Goal: Task Accomplishment & Management: Use online tool/utility

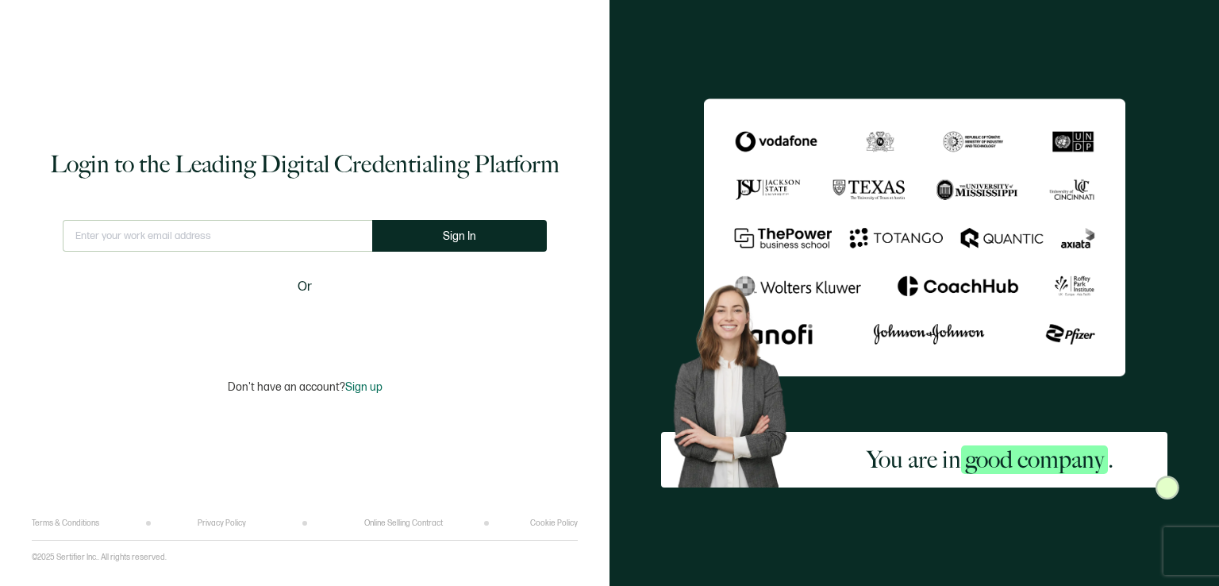
click at [238, 240] on input "text" at bounding box center [217, 236] width 309 height 32
type input "[EMAIL_ADDRESS][DOMAIN_NAME]"
click at [407, 241] on button "Sign In" at bounding box center [459, 236] width 175 height 32
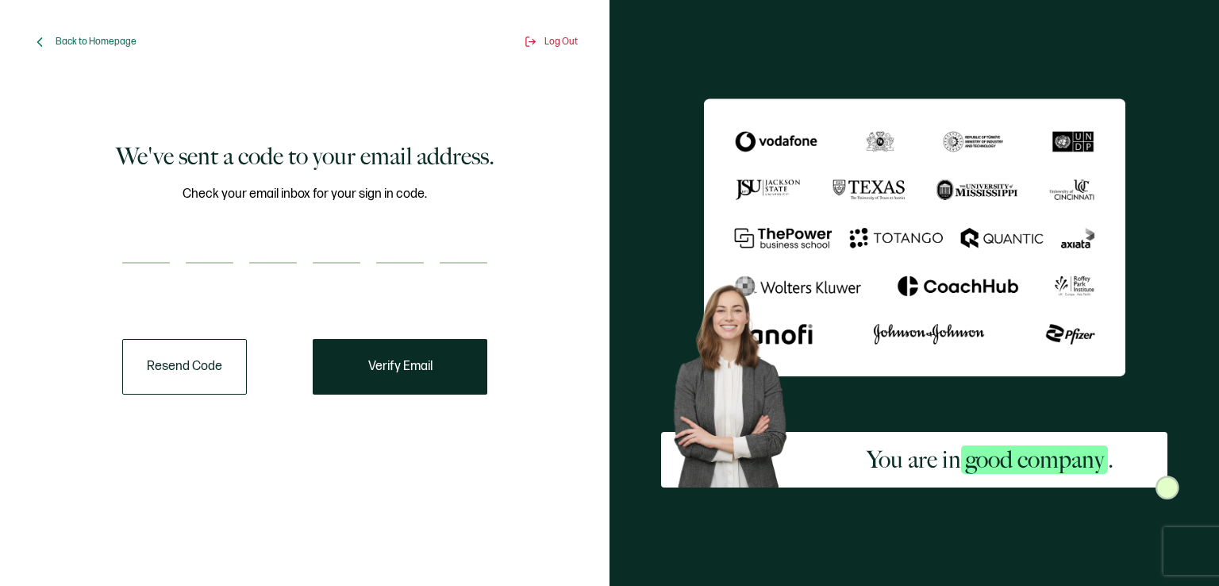
click at [159, 248] on input "number" at bounding box center [146, 248] width 48 height 32
type input "5"
type input "4"
type input "9"
type input "8"
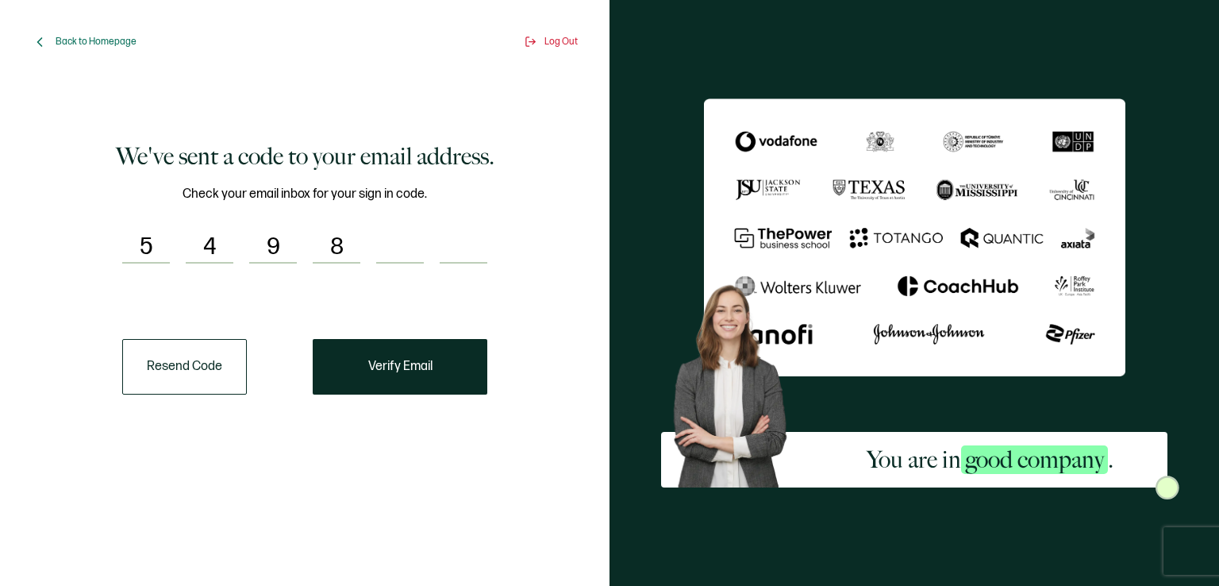
type input "3"
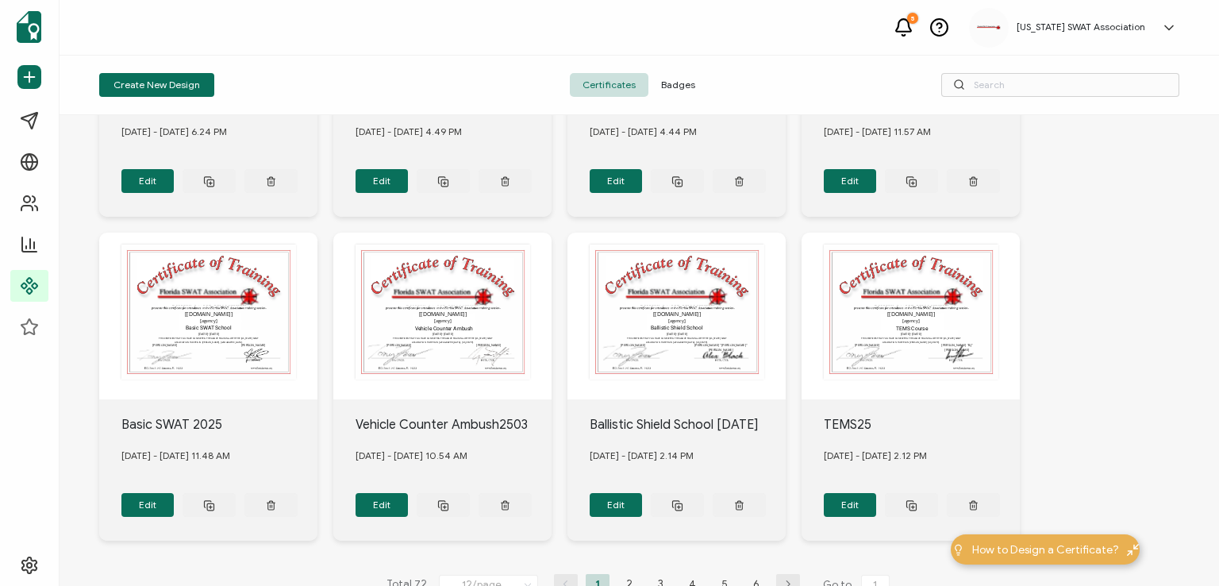
scroll to position [624, 0]
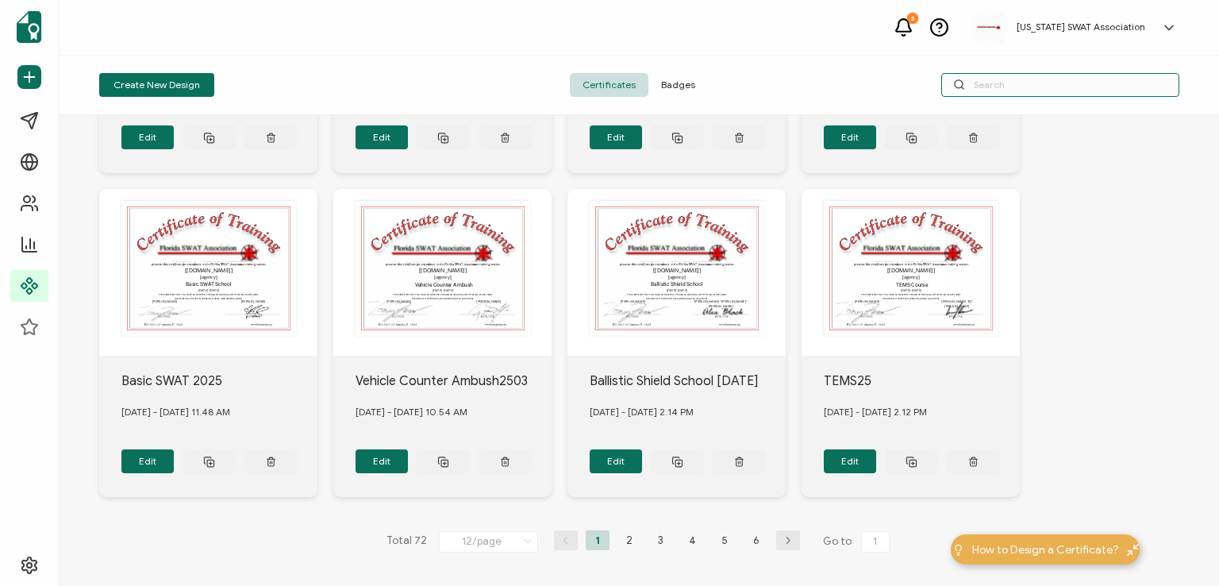
click at [1018, 81] on input "text" at bounding box center [1060, 85] width 238 height 24
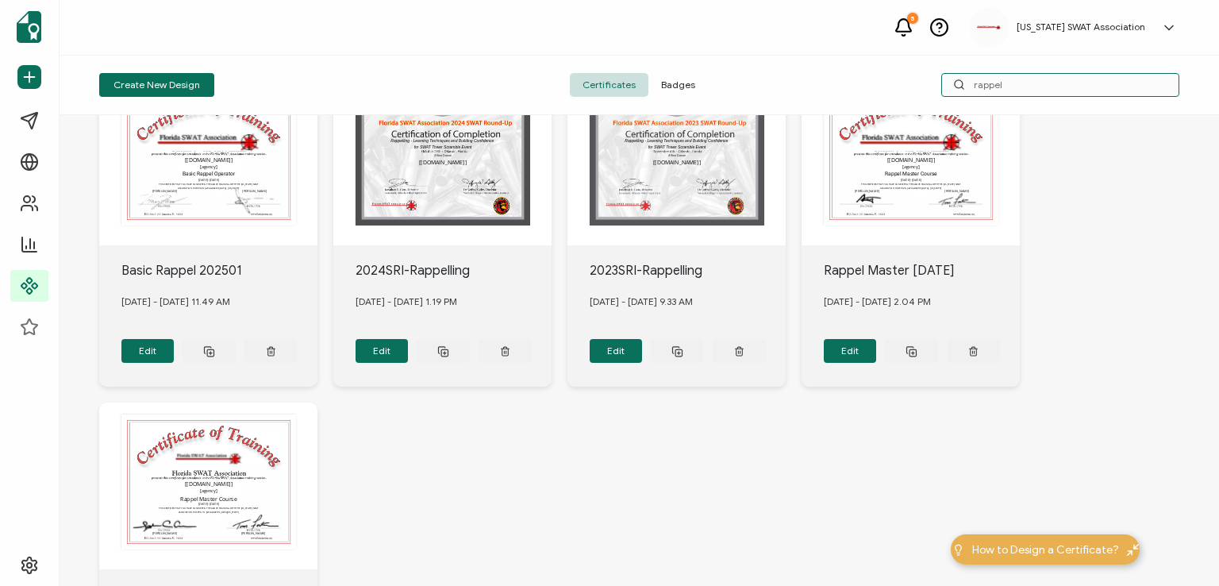
scroll to position [0, 0]
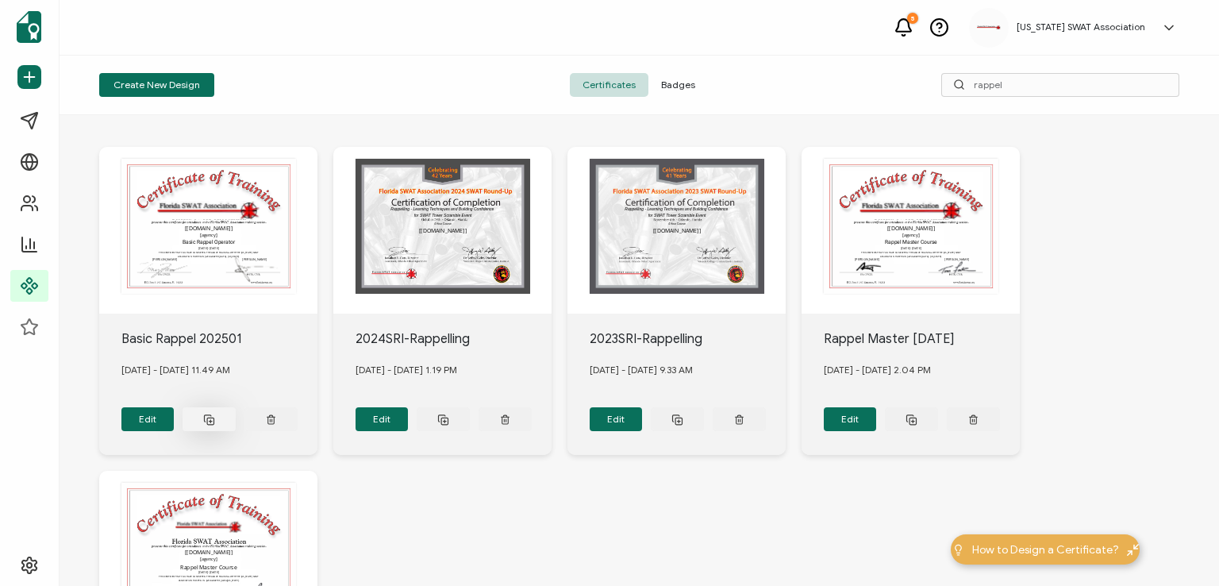
click at [209, 417] on rect at bounding box center [210, 420] width 6 height 6
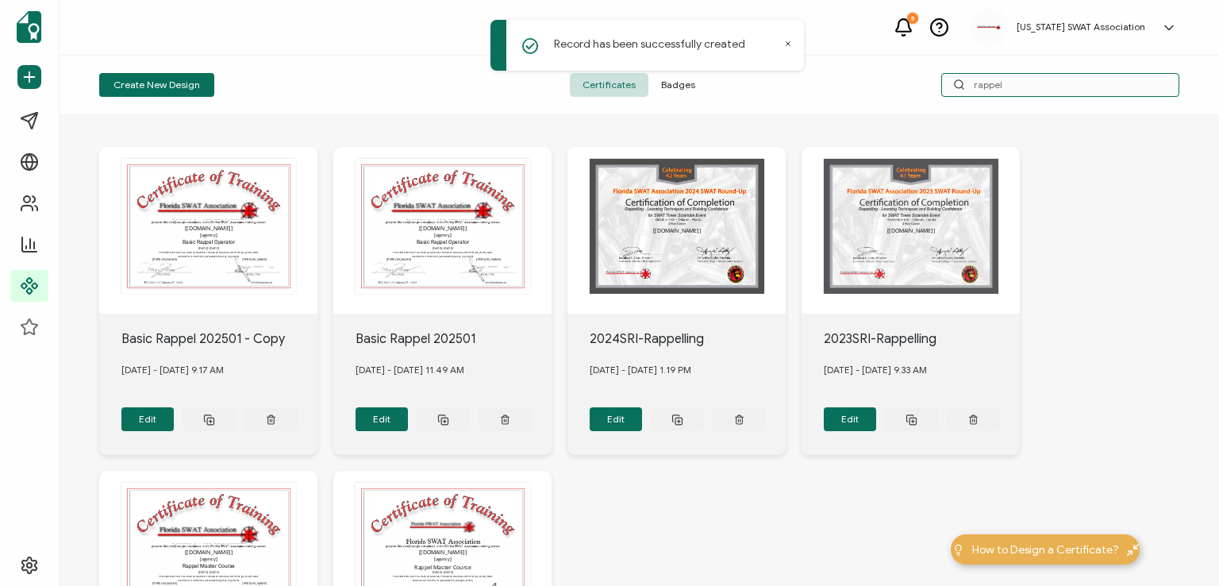
drag, startPoint x: 995, startPoint y: 82, endPoint x: 950, endPoint y: 74, distance: 45.1
click at [950, 74] on input "rappel" at bounding box center [1060, 85] width 238 height 24
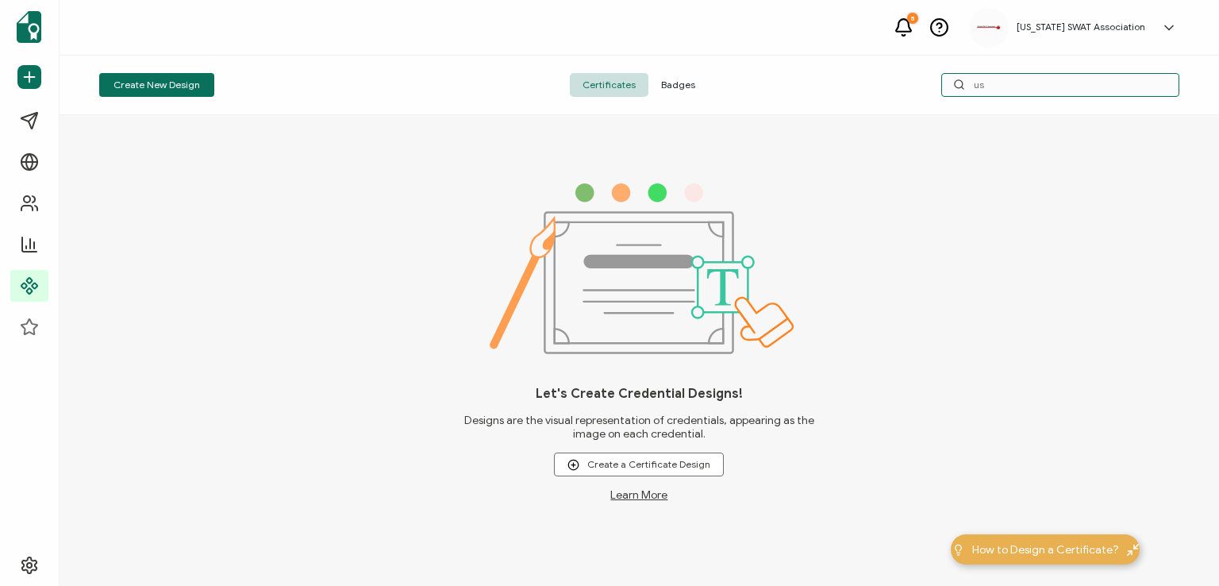
type input "u"
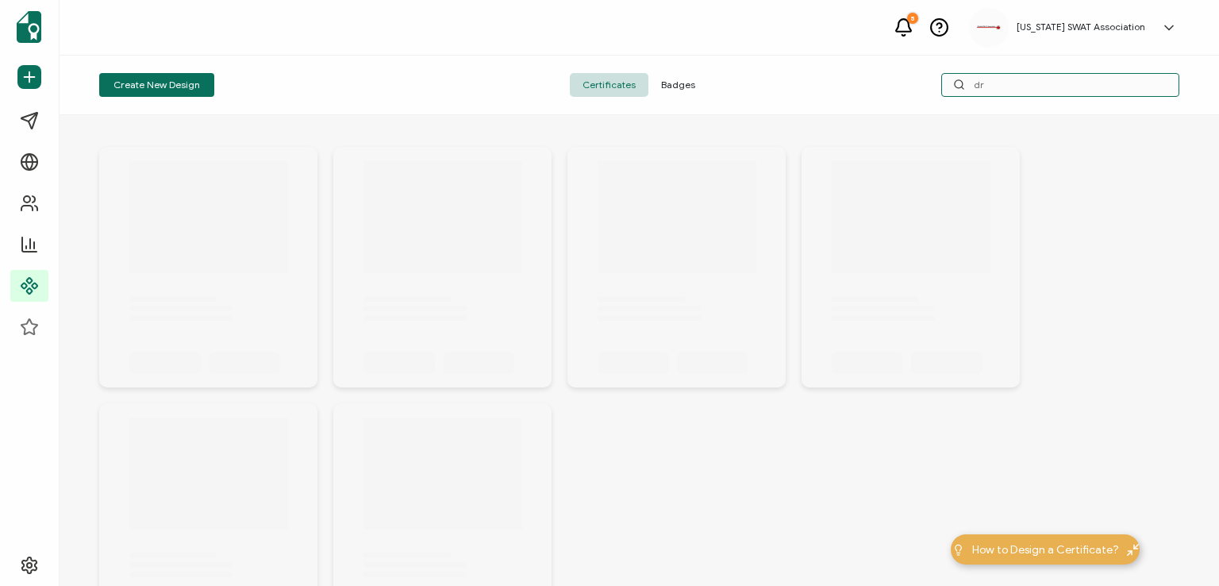
type input "d"
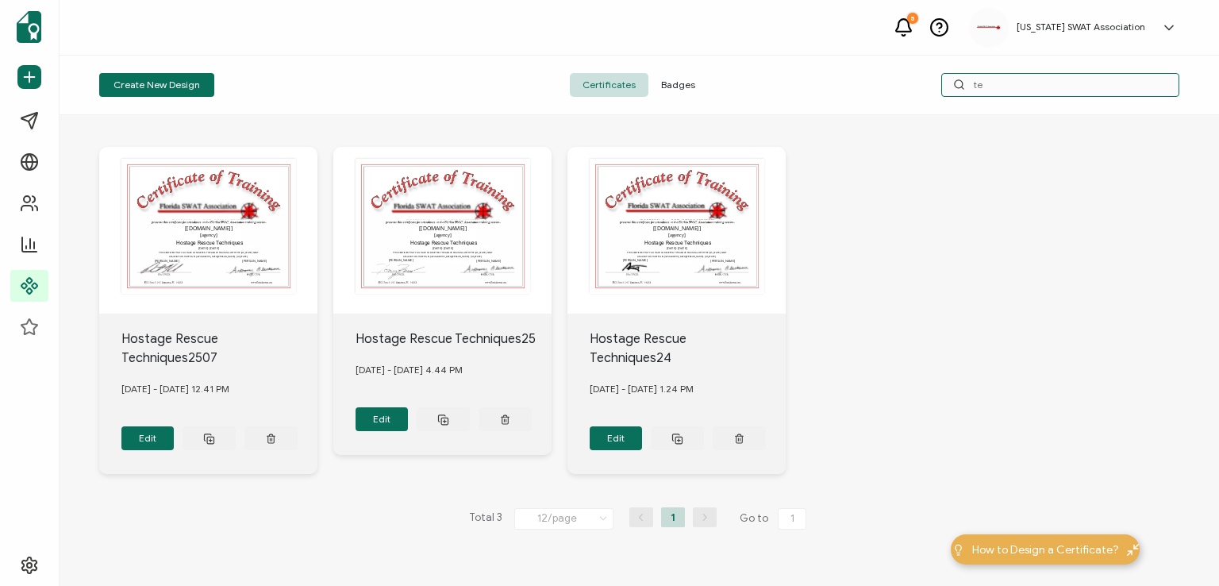
type input "t"
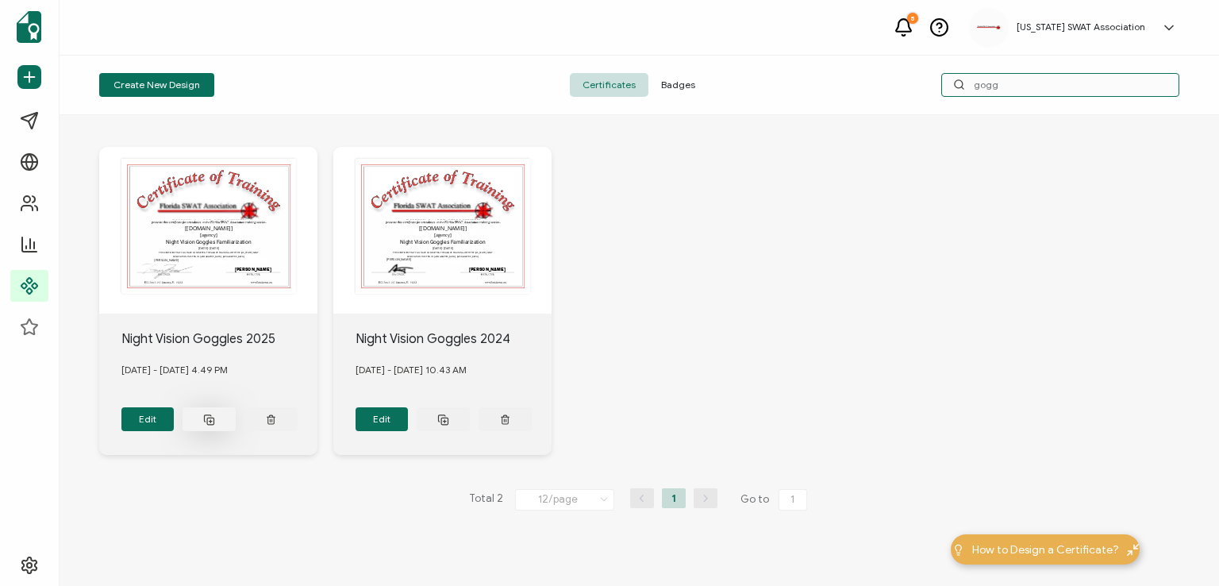
type input "gogg"
click at [206, 414] on icon at bounding box center [209, 419] width 12 height 12
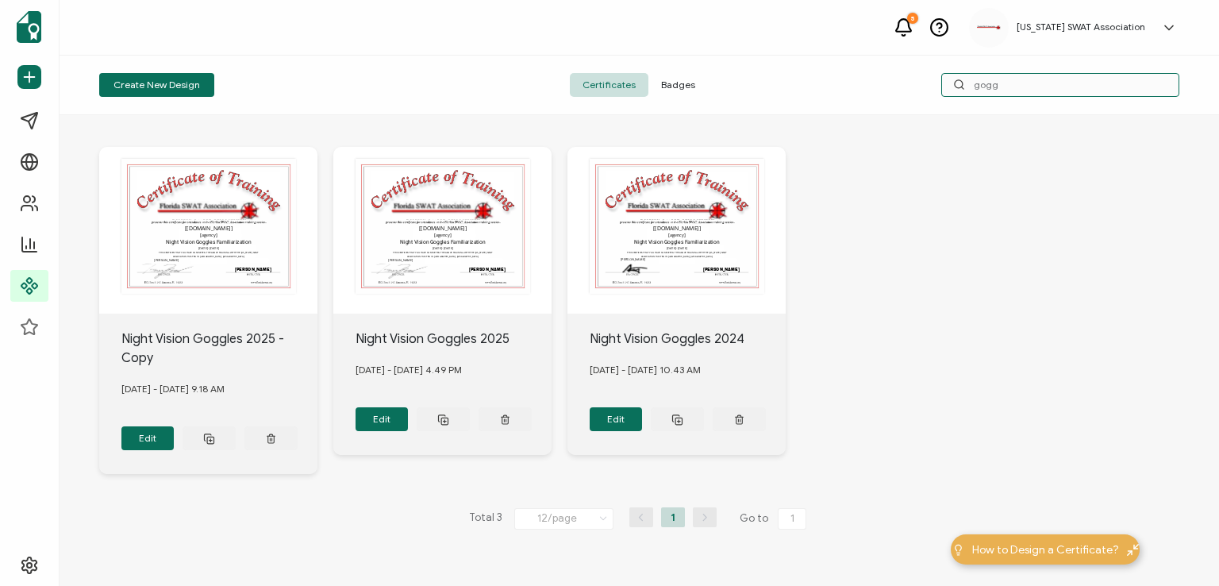
drag, startPoint x: 1008, startPoint y: 83, endPoint x: 949, endPoint y: 83, distance: 58.7
click at [949, 83] on input "gogg" at bounding box center [1060, 85] width 238 height 24
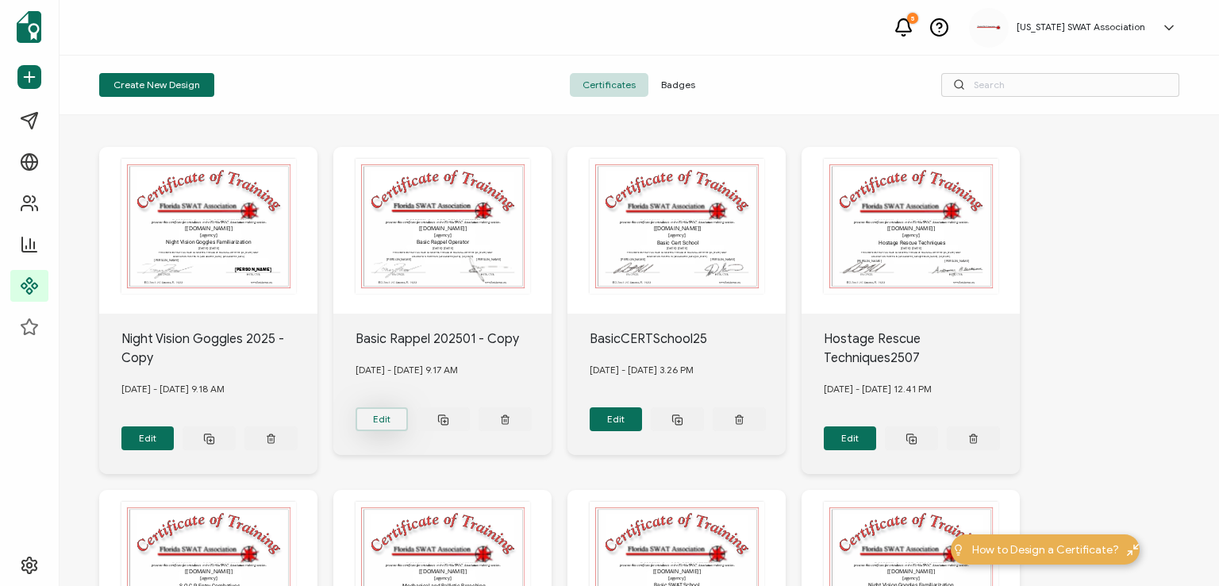
click at [175, 426] on button "Edit" at bounding box center [147, 438] width 53 height 24
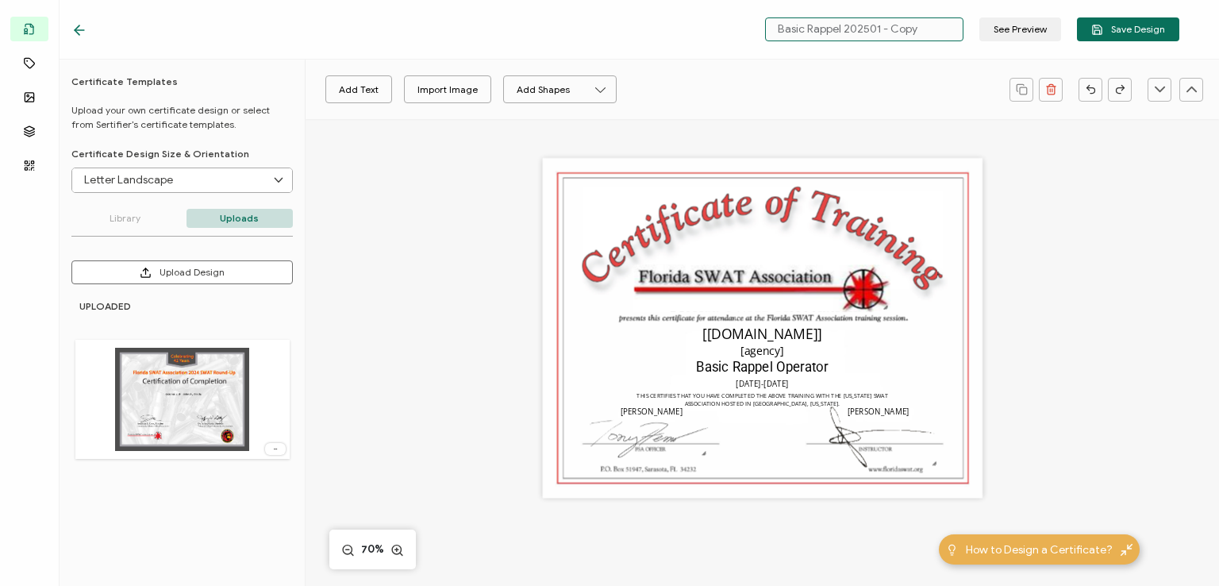
drag, startPoint x: 879, startPoint y: 29, endPoint x: 926, endPoint y: 29, distance: 46.8
click at [926, 29] on input "Basic Rappel 202501 - Copy" at bounding box center [864, 29] width 198 height 24
click at [778, 387] on pre "[DATE]-[DATE]" at bounding box center [761, 383] width 53 height 10
click at [758, 385] on pre "[DATE]-[DATE]" at bounding box center [761, 383] width 53 height 10
type input "Basic Rappel 202508"
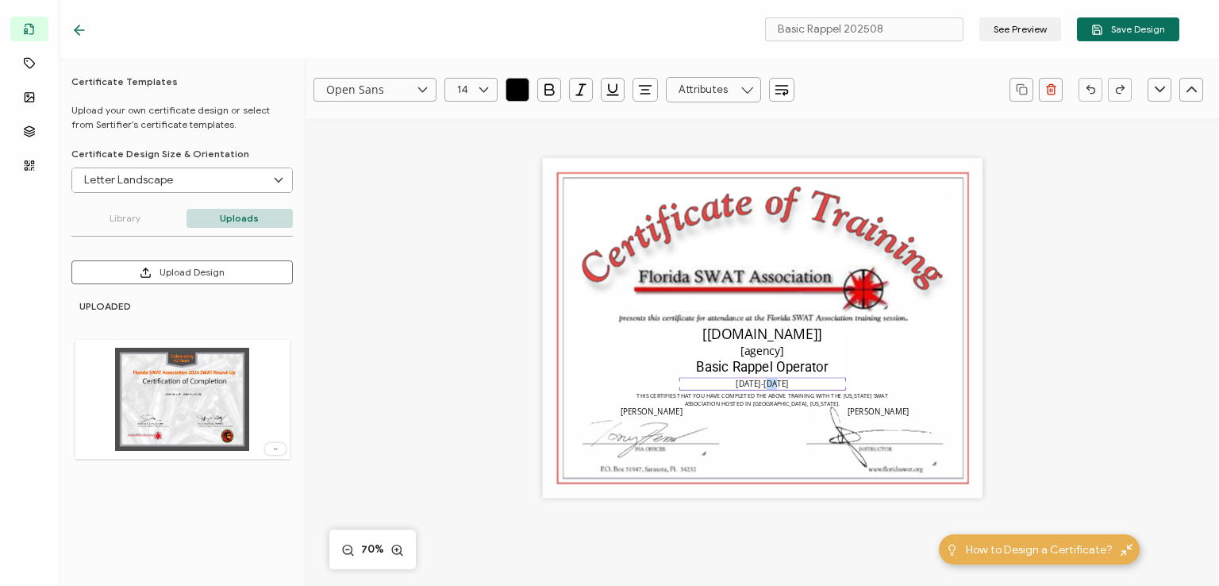
click at [758, 385] on pre "[DATE]-[DATE]" at bounding box center [761, 383] width 53 height 10
click at [778, 404] on pre "THIS CERTIFIES THAT YOU HAVE COMPLETED THE ABOVE TRAINING WITH THE [US_STATE] S…" at bounding box center [762, 399] width 253 height 16
click at [766, 402] on pre "THIS CERTIFIES THAT YOU HAVE COMPLETED THE ABOVE TRAINING WITH THE [US_STATE] S…" at bounding box center [762, 399] width 253 height 16
click at [659, 431] on img at bounding box center [649, 438] width 120 height 39
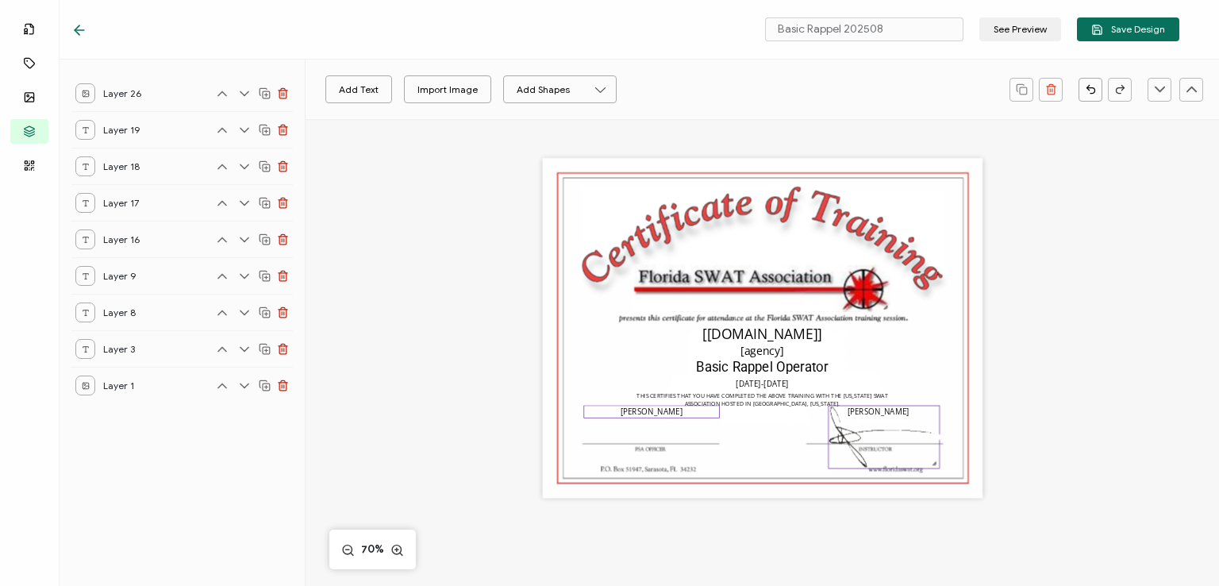
click at [657, 413] on pre "[PERSON_NAME]" at bounding box center [651, 411] width 62 height 10
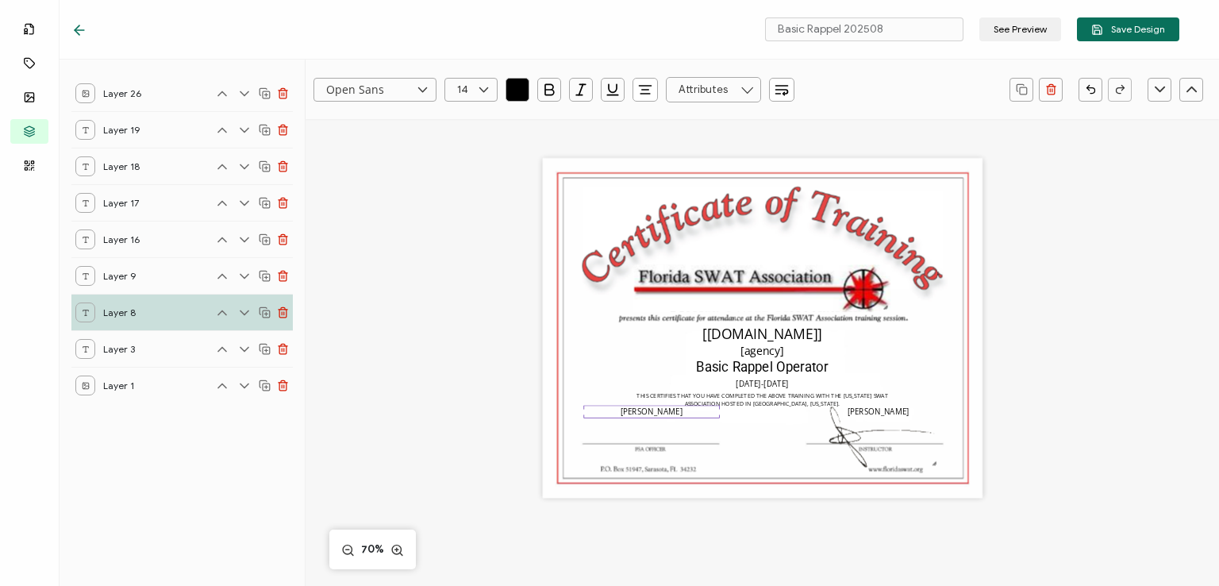
click at [649, 413] on pre "[PERSON_NAME]" at bounding box center [651, 411] width 62 height 10
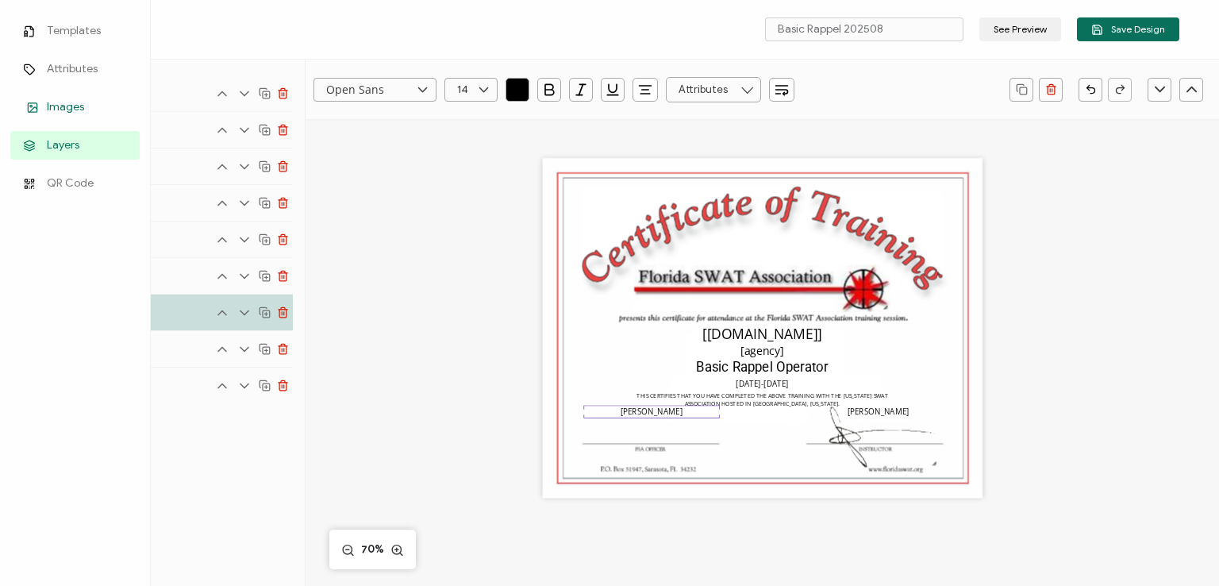
click at [57, 106] on span "Images" at bounding box center [65, 107] width 37 height 16
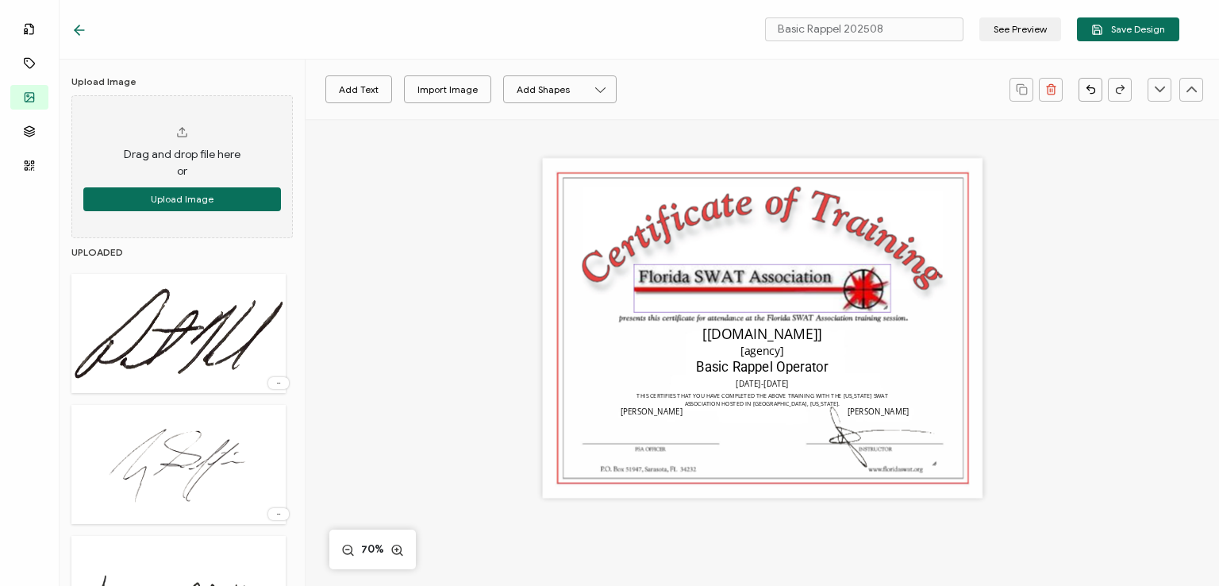
click at [724, 306] on img at bounding box center [761, 287] width 255 height 47
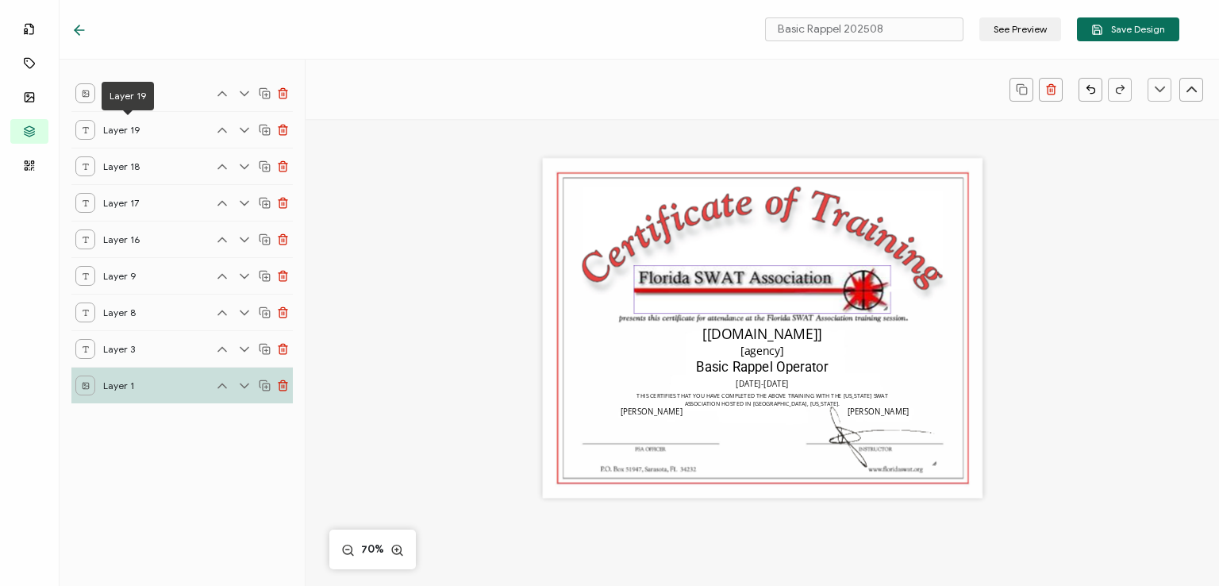
drag, startPoint x: 130, startPoint y: 117, endPoint x: 131, endPoint y: 102, distance: 15.9
click at [131, 102] on div "Layer 19" at bounding box center [128, 96] width 52 height 29
click at [181, 95] on div "Layer 26" at bounding box center [181, 93] width 221 height 36
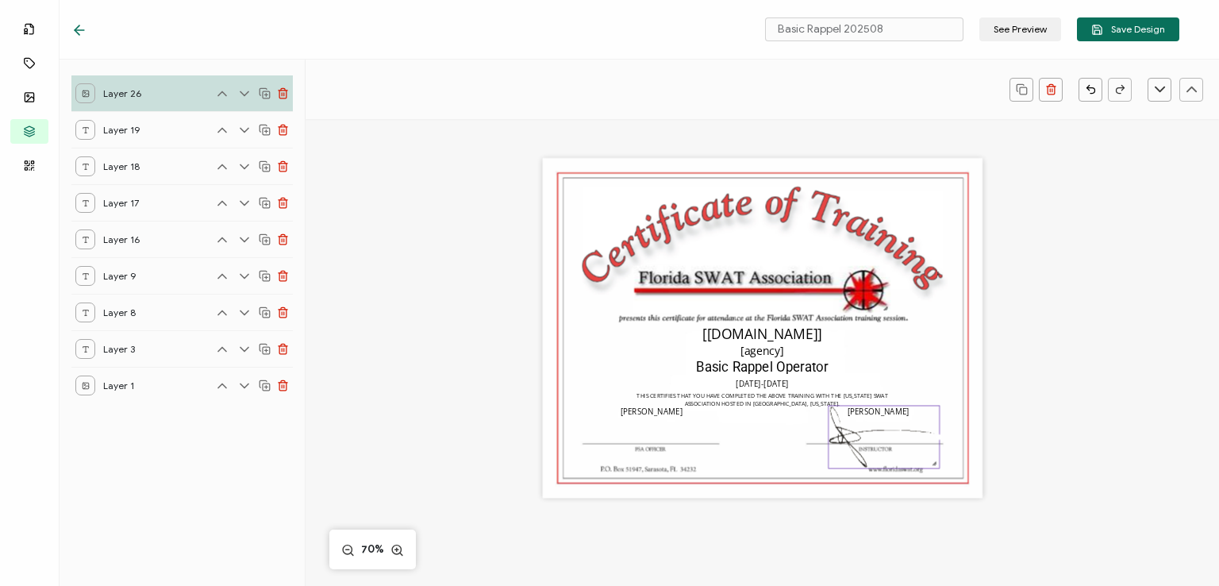
click at [151, 132] on div "Layer 19" at bounding box center [181, 129] width 221 height 36
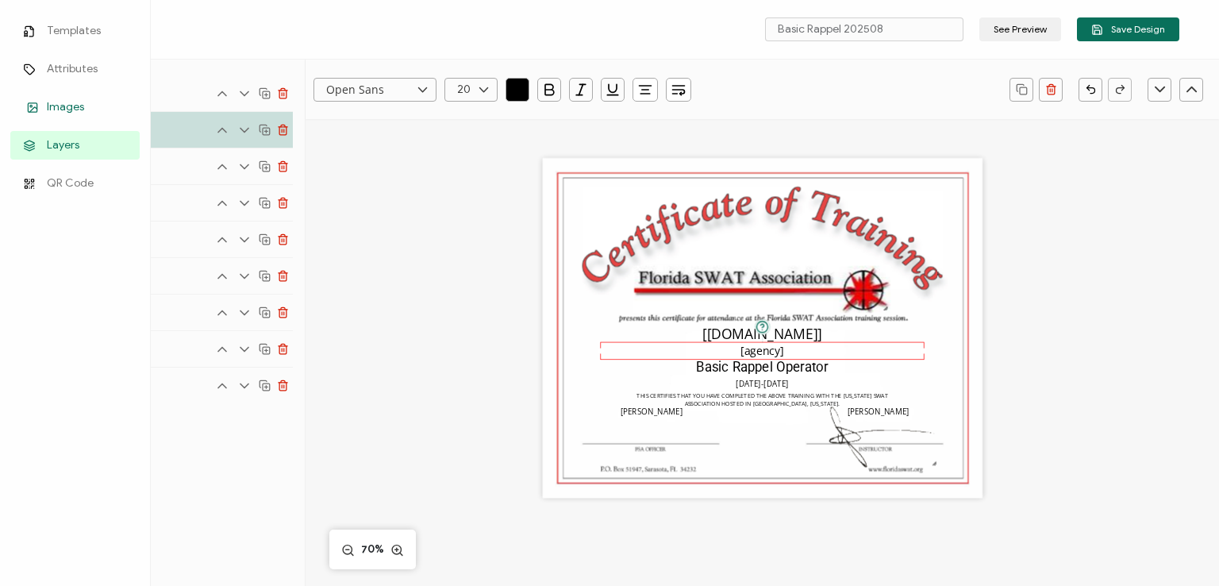
click at [39, 102] on icon at bounding box center [32, 108] width 19 height 12
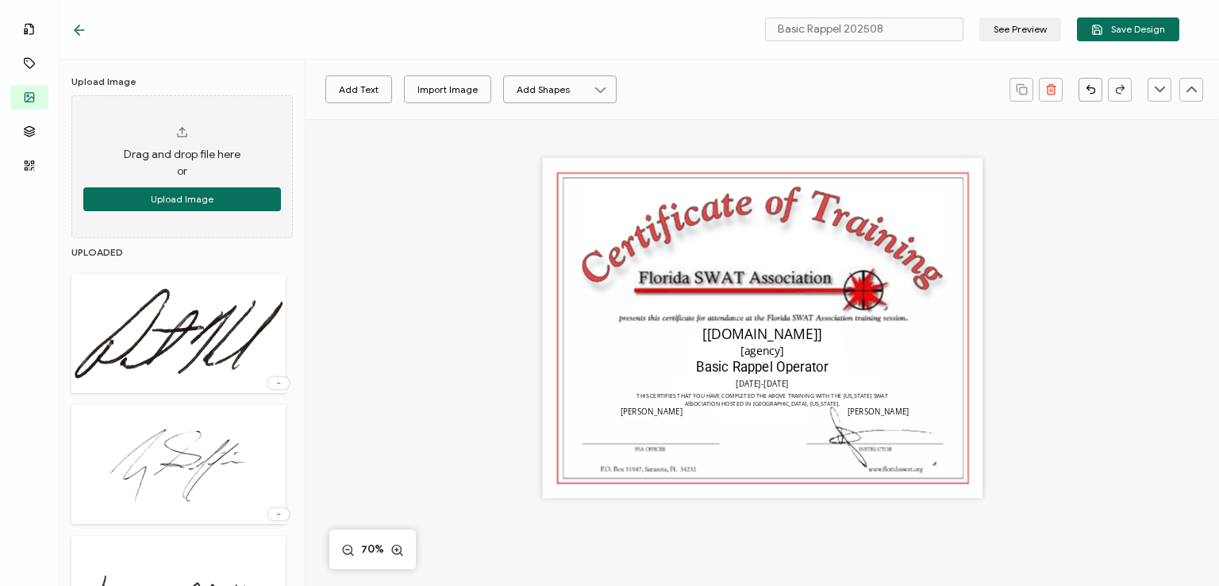
click at [167, 317] on img at bounding box center [178, 333] width 214 height 103
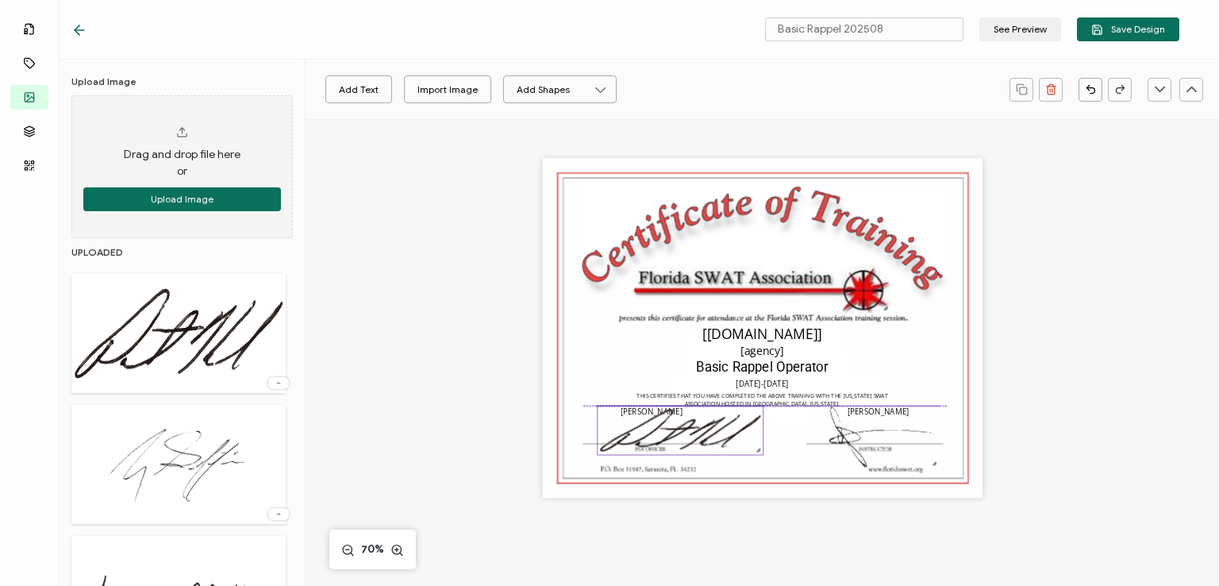
drag, startPoint x: 752, startPoint y: 269, endPoint x: 670, endPoint y: 428, distance: 178.5
click at [670, 428] on img at bounding box center [680, 429] width 166 height 49
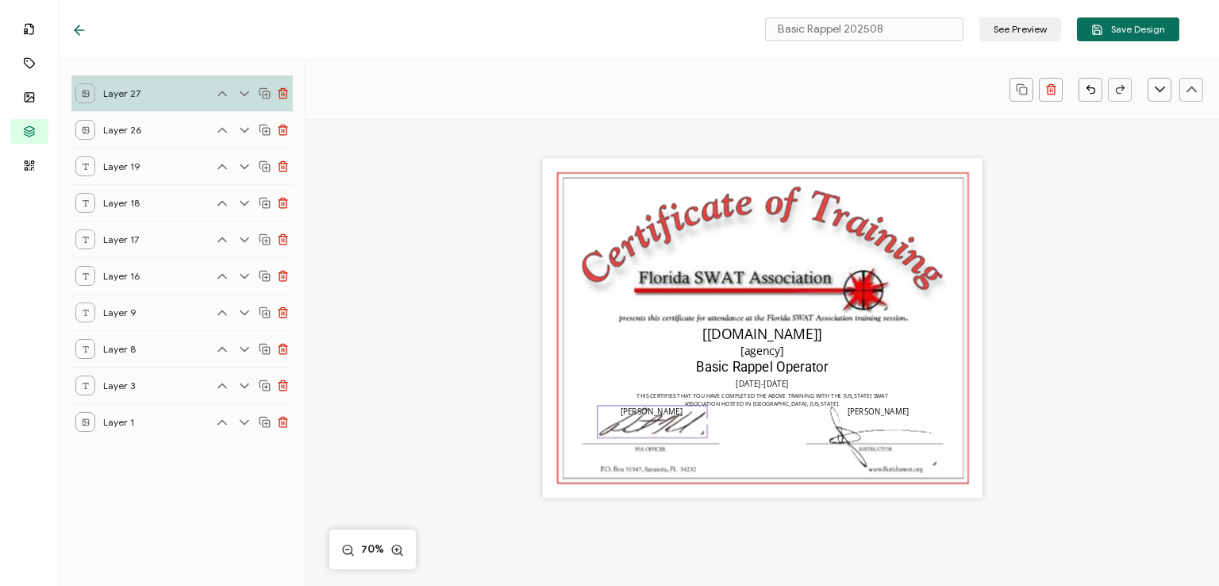
drag, startPoint x: 755, startPoint y: 454, endPoint x: 676, endPoint y: 422, distance: 85.5
click at [676, 422] on div at bounding box center [652, 421] width 110 height 33
drag, startPoint x: 663, startPoint y: 422, endPoint x: 662, endPoint y: 432, distance: 10.3
click at [662, 432] on img at bounding box center [648, 432] width 109 height 32
click at [1012, 222] on div "[[DOMAIN_NAME]] [PERSON_NAME] [PERSON_NAME] THIS CERTIFIES THAT YOU HAVE COMPLE…" at bounding box center [762, 347] width 639 height 456
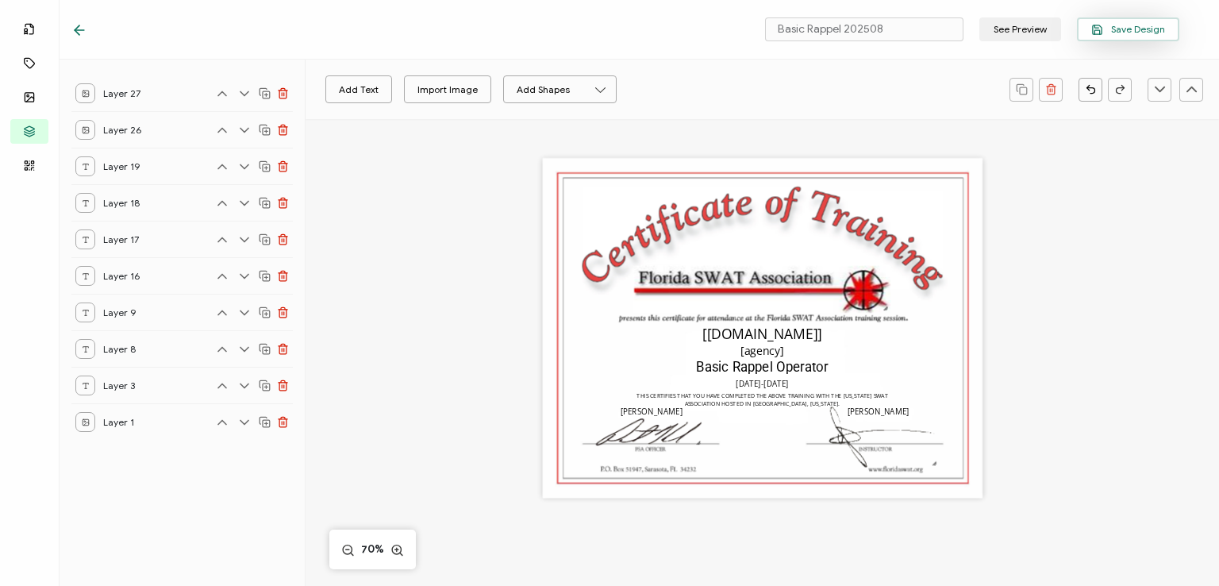
click at [1116, 29] on span "Save Design" at bounding box center [1128, 30] width 74 height 12
click at [78, 29] on icon at bounding box center [79, 30] width 16 height 16
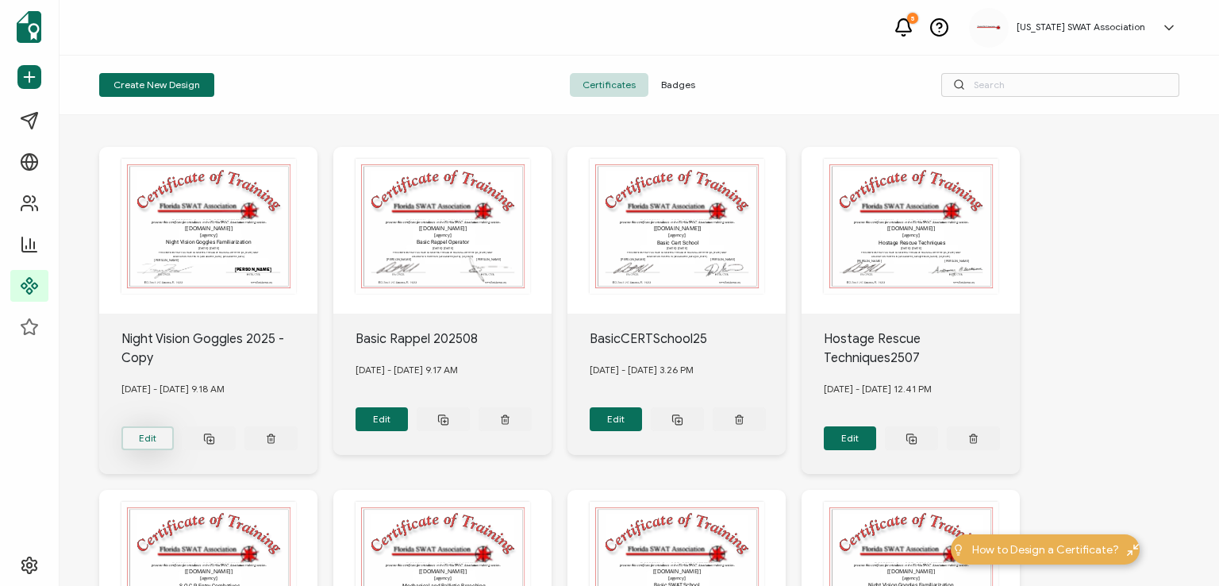
click at [150, 429] on button "Edit" at bounding box center [147, 438] width 53 height 24
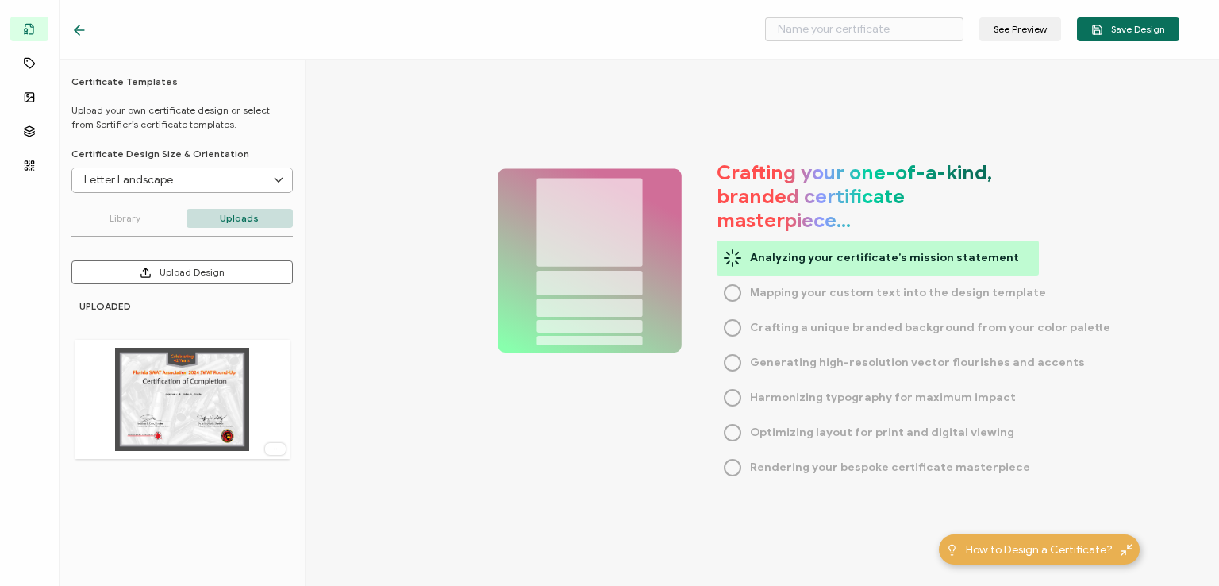
type input "Night Vision Goggles 2025 - Copy"
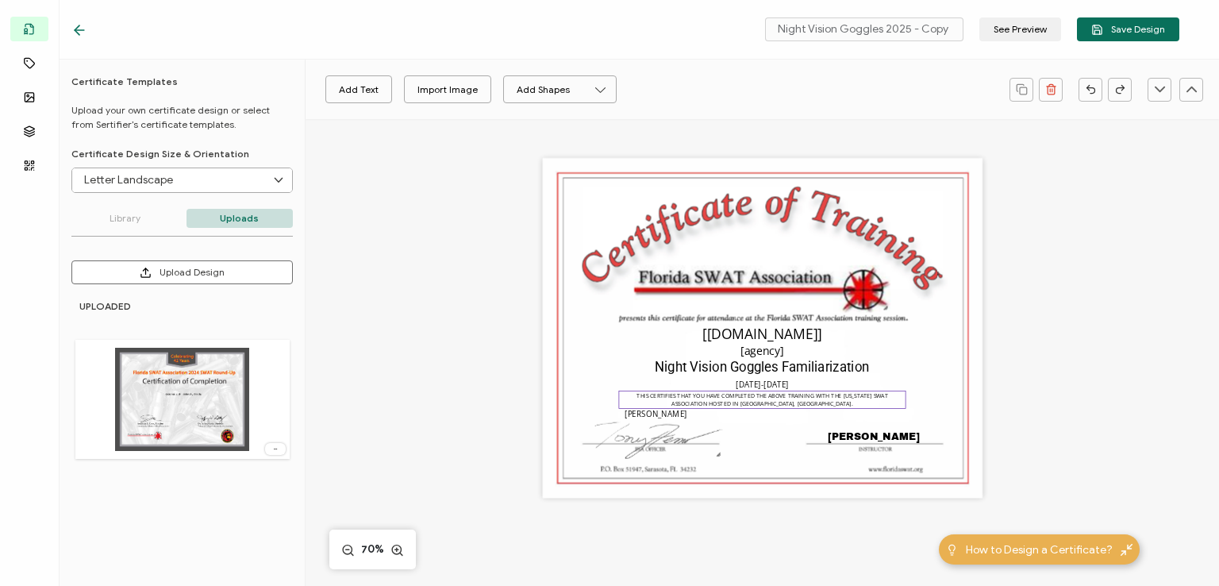
click at [771, 404] on pre "THIS CERTIFIES THAT YOU HAVE COMPLETED THE ABOVE TRAINING WITH THE [US_STATE] S…" at bounding box center [762, 399] width 253 height 16
click at [765, 384] on pre "[DATE]-[DATE]" at bounding box center [761, 384] width 53 height 10
click at [755, 384] on pre "[DATE]-[DATE]" at bounding box center [761, 384] width 53 height 10
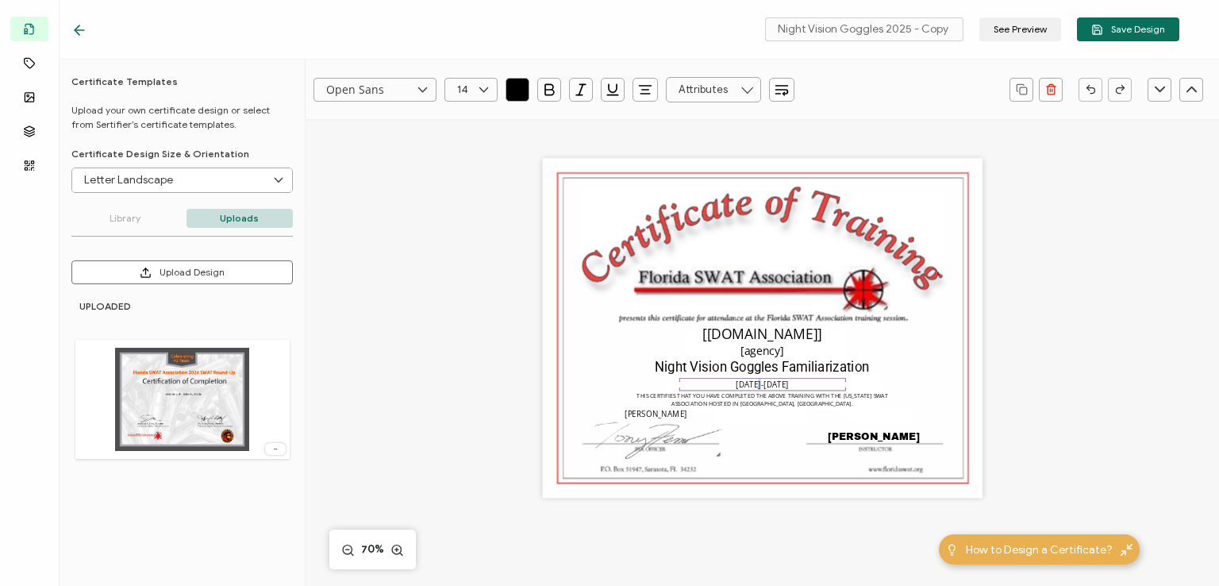
click at [755, 384] on pre "[DATE]-[DATE]" at bounding box center [761, 384] width 53 height 10
click at [882, 435] on pre "[PERSON_NAME]" at bounding box center [874, 436] width 92 height 11
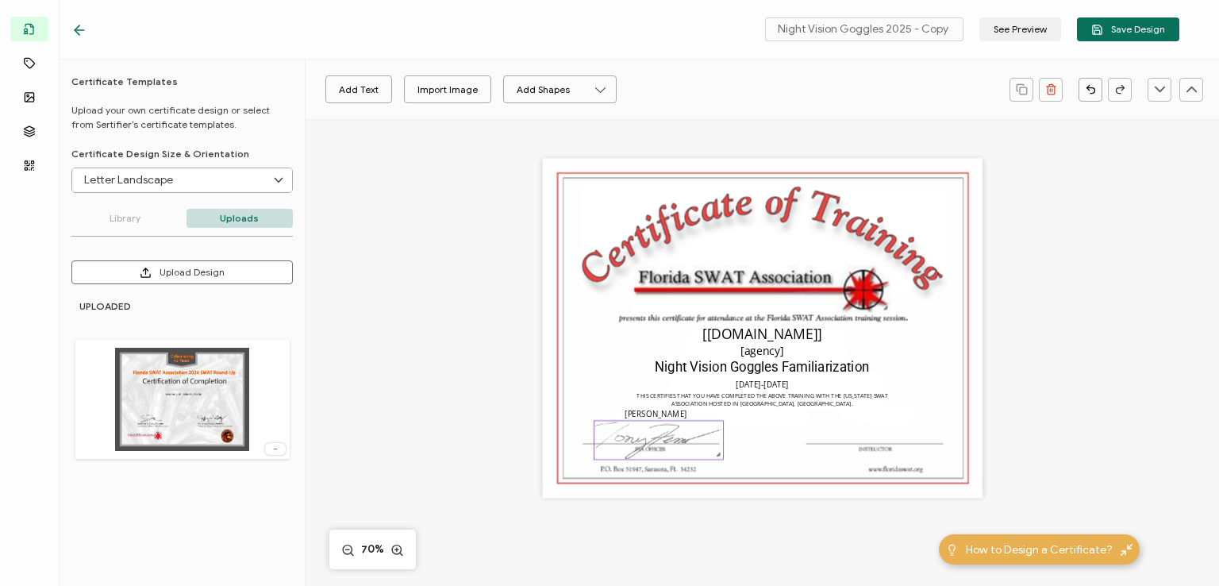
click at [653, 442] on img at bounding box center [658, 439] width 129 height 39
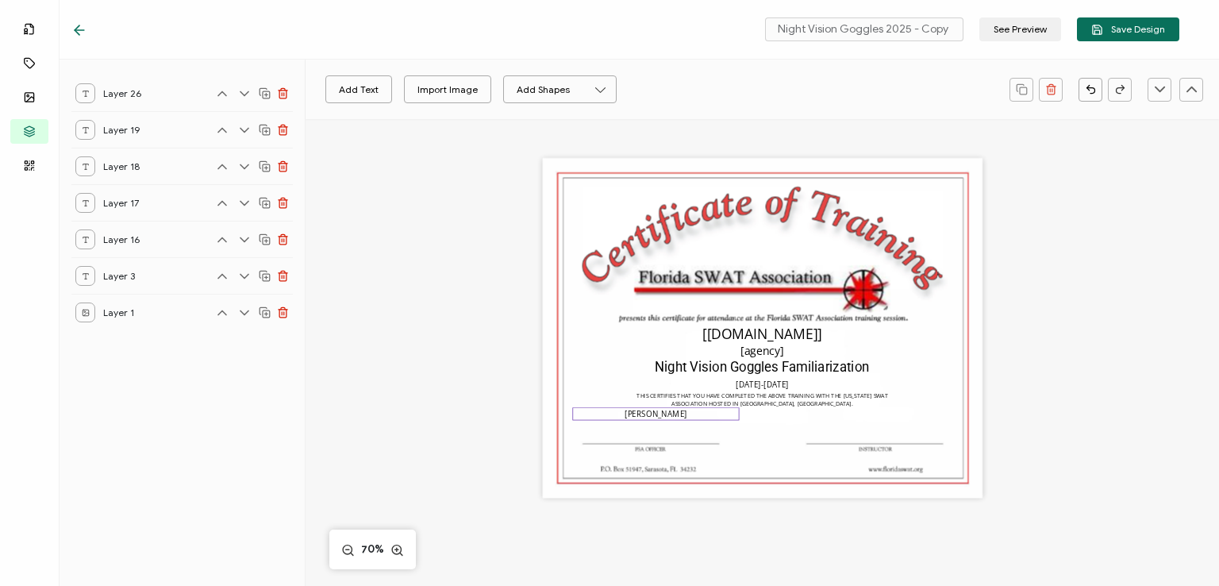
click at [658, 412] on pre "[PERSON_NAME]" at bounding box center [655, 414] width 62 height 10
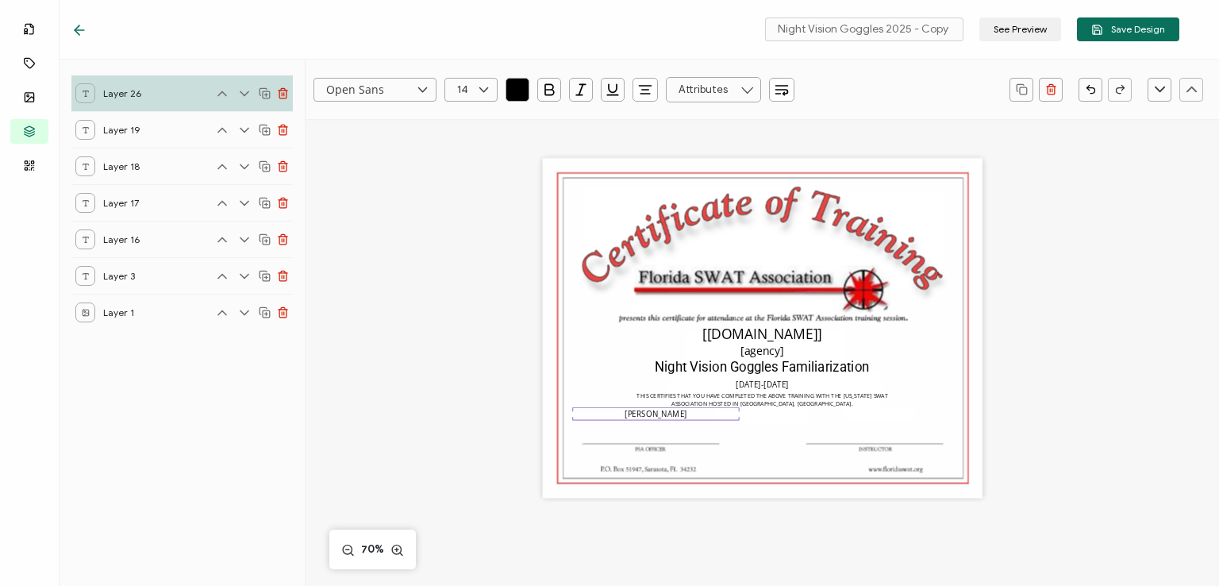
click at [658, 412] on pre "[PERSON_NAME]" at bounding box center [655, 414] width 62 height 10
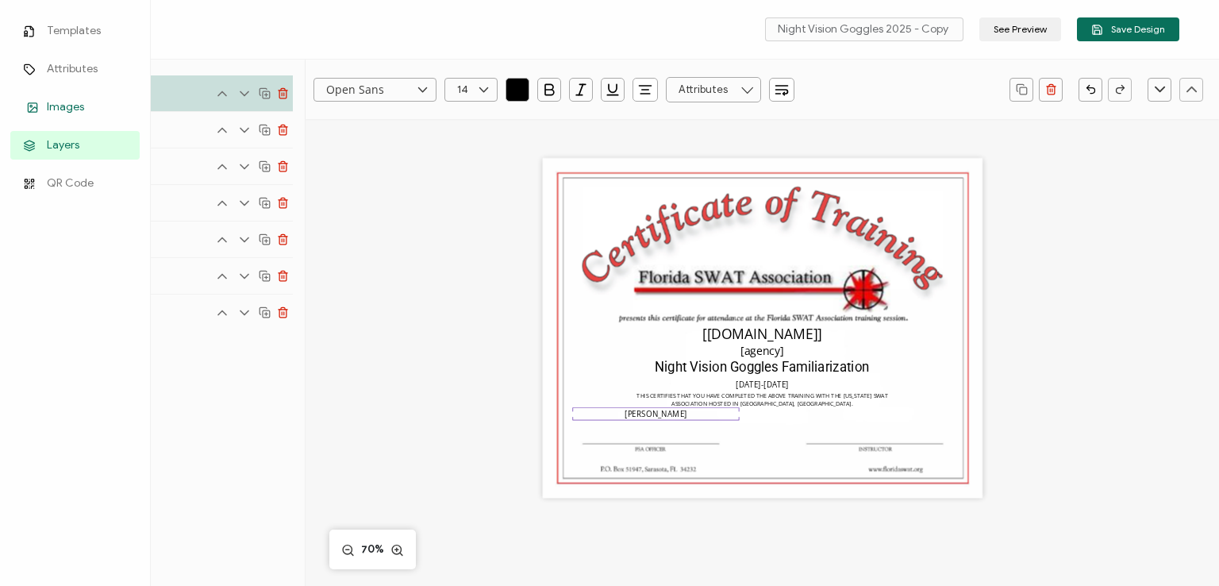
click at [37, 102] on icon at bounding box center [32, 108] width 19 height 12
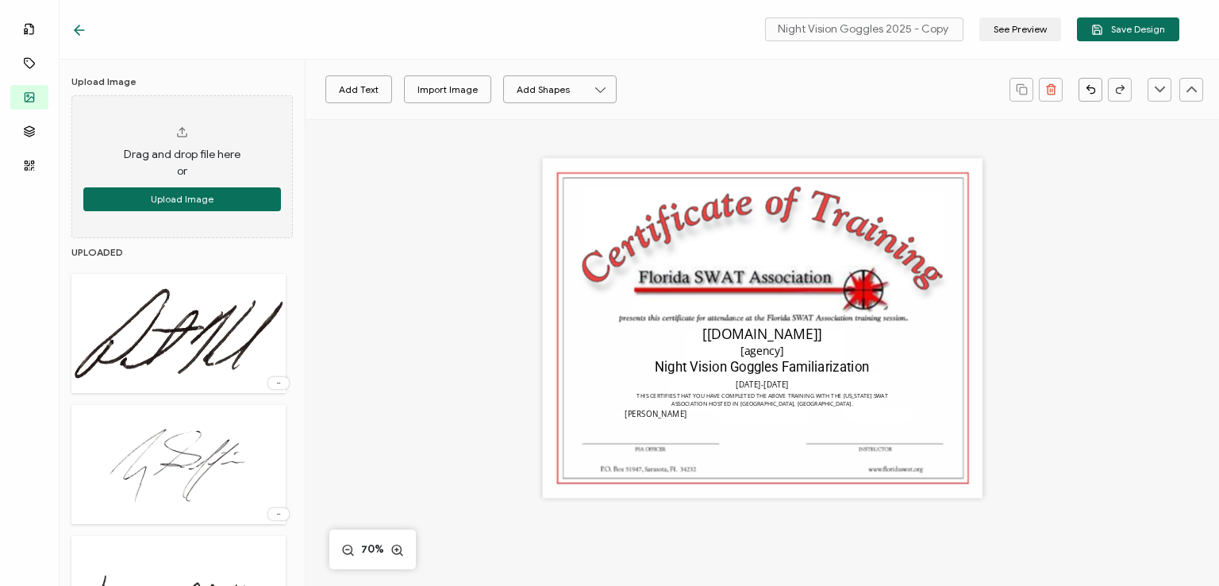
click at [196, 315] on img at bounding box center [178, 333] width 214 height 103
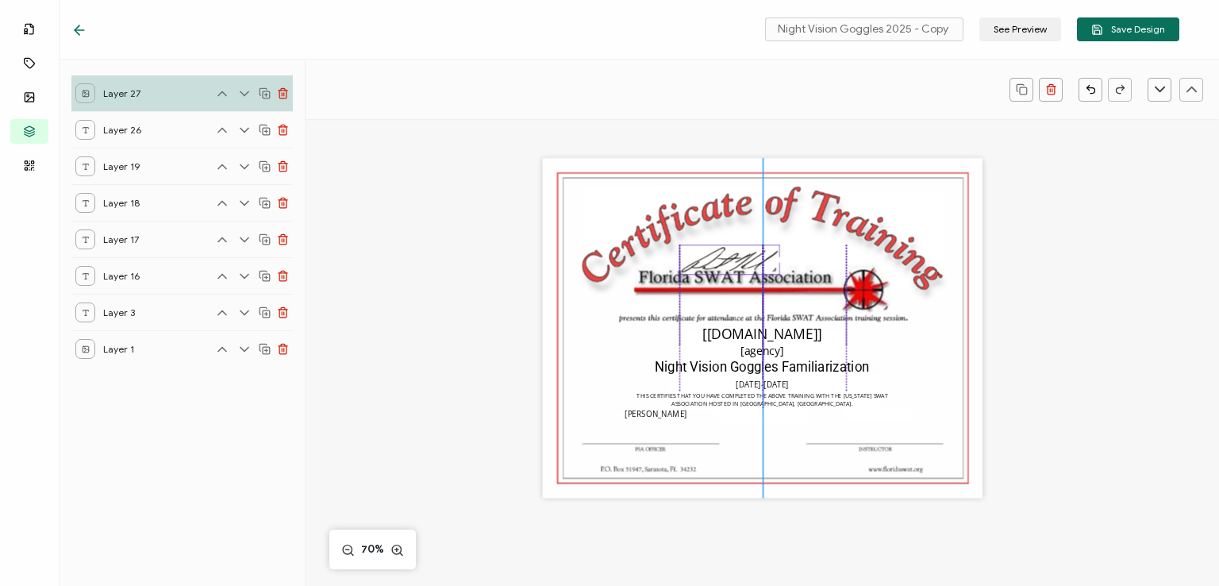
drag, startPoint x: 838, startPoint y: 290, endPoint x: 745, endPoint y: 263, distance: 96.9
click at [745, 263] on div at bounding box center [729, 259] width 101 height 30
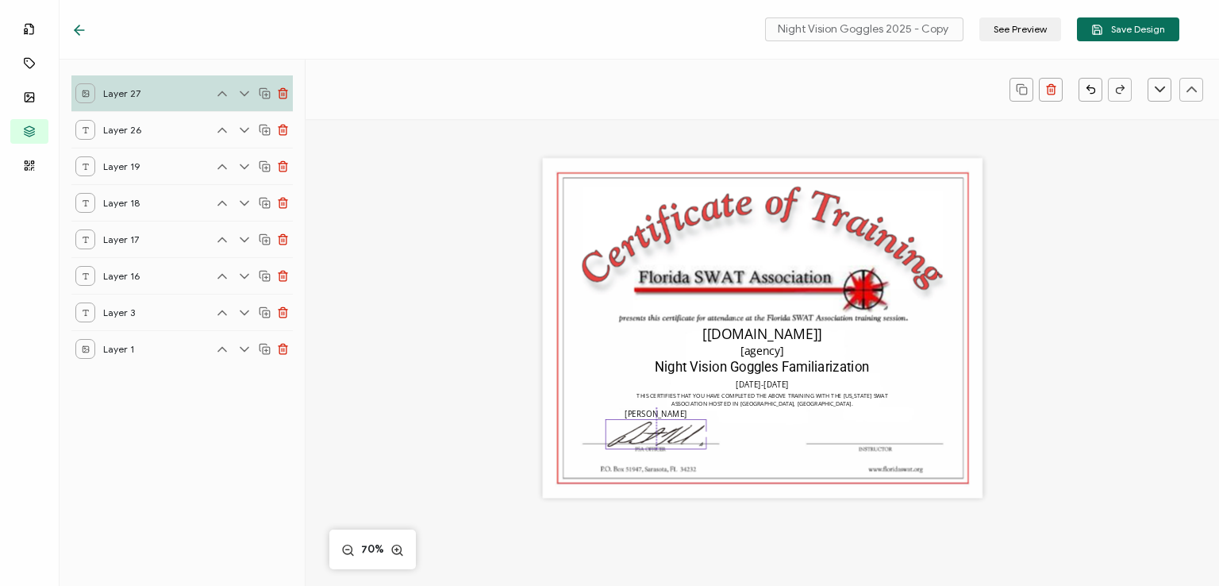
drag, startPoint x: 731, startPoint y: 258, endPoint x: 656, endPoint y: 432, distance: 189.8
click at [656, 432] on img at bounding box center [656, 434] width 100 height 29
click at [863, 421] on div "The recipient’s full name, which will be automatically filled based on the info…" at bounding box center [762, 328] width 440 height 340
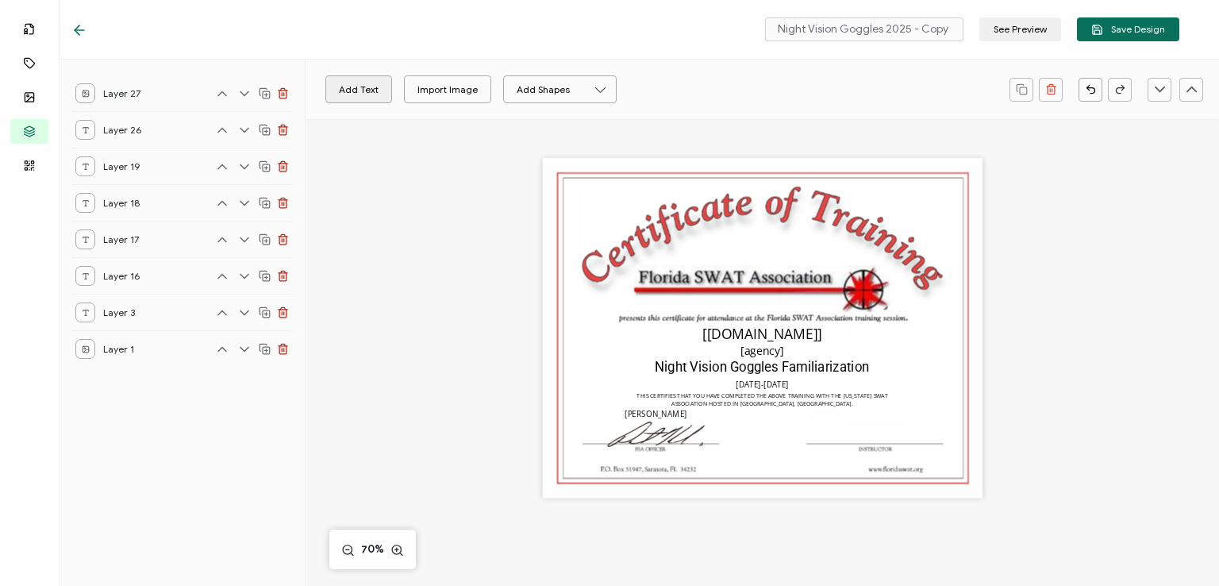
click at [374, 87] on button "Add Text" at bounding box center [358, 89] width 67 height 28
click at [769, 325] on pre "Edit this text" at bounding box center [762, 327] width 81 height 19
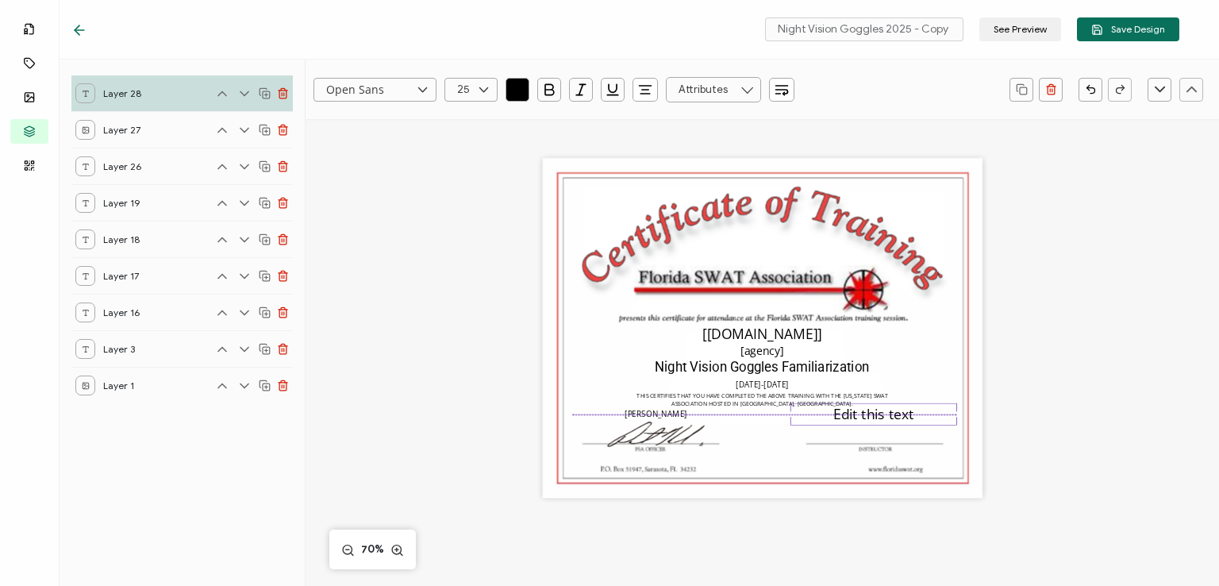
drag, startPoint x: 769, startPoint y: 325, endPoint x: 880, endPoint y: 411, distance: 140.3
click at [880, 411] on pre "Edit this text" at bounding box center [873, 413] width 81 height 19
click at [660, 412] on pre "[PERSON_NAME]" at bounding box center [655, 414] width 62 height 10
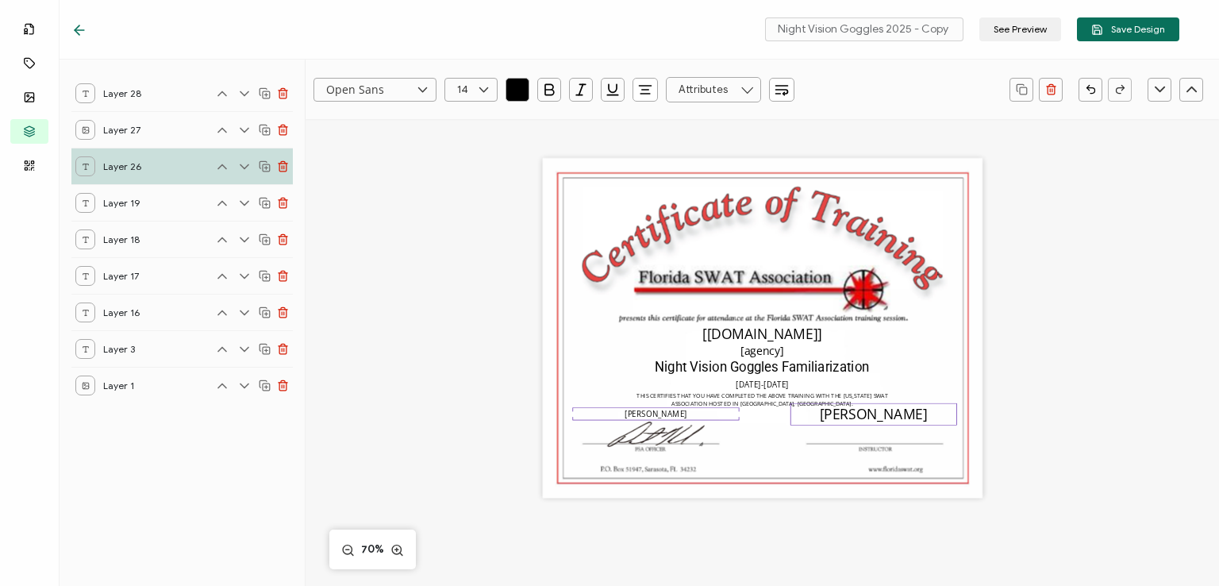
click at [835, 413] on pre "[PERSON_NAME]" at bounding box center [874, 413] width 108 height 19
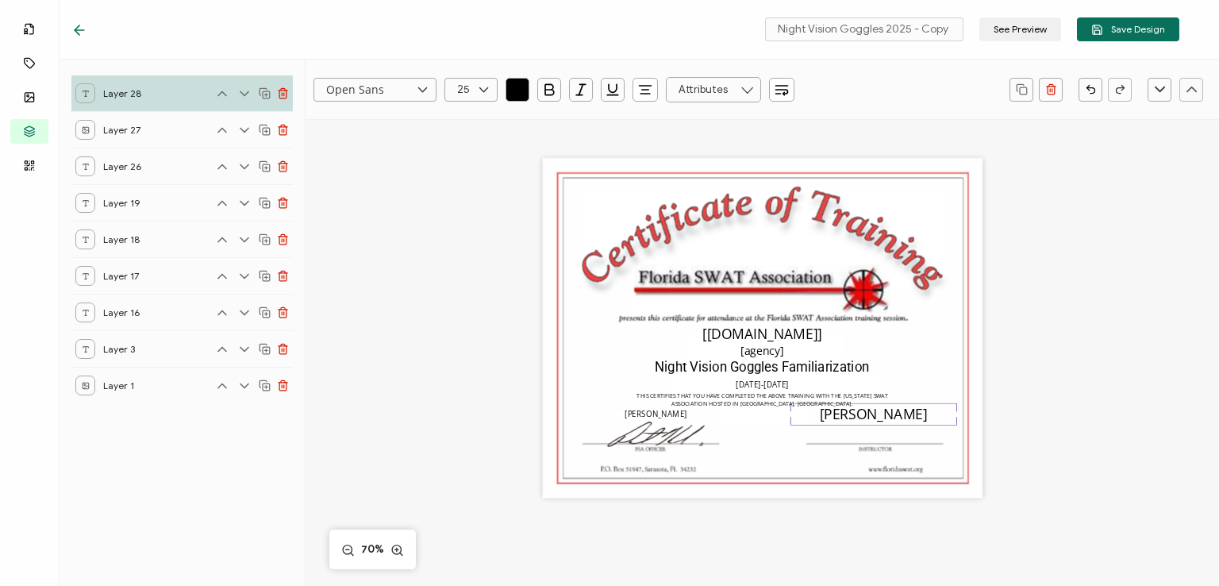
click at [477, 90] on icon at bounding box center [484, 90] width 20 height 24
click at [467, 250] on span "14" at bounding box center [466, 248] width 10 height 12
type input "14"
click at [870, 436] on div "The recipient’s full name, which will be automatically filled based on the info…" at bounding box center [762, 328] width 440 height 340
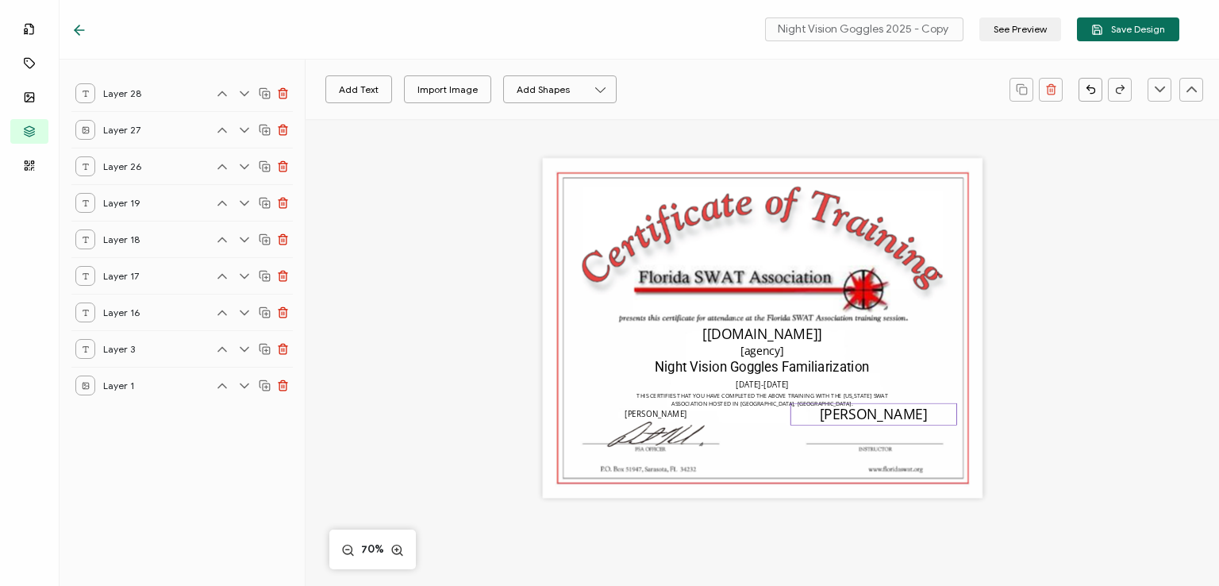
click at [872, 420] on pre "[PERSON_NAME]" at bounding box center [874, 413] width 108 height 19
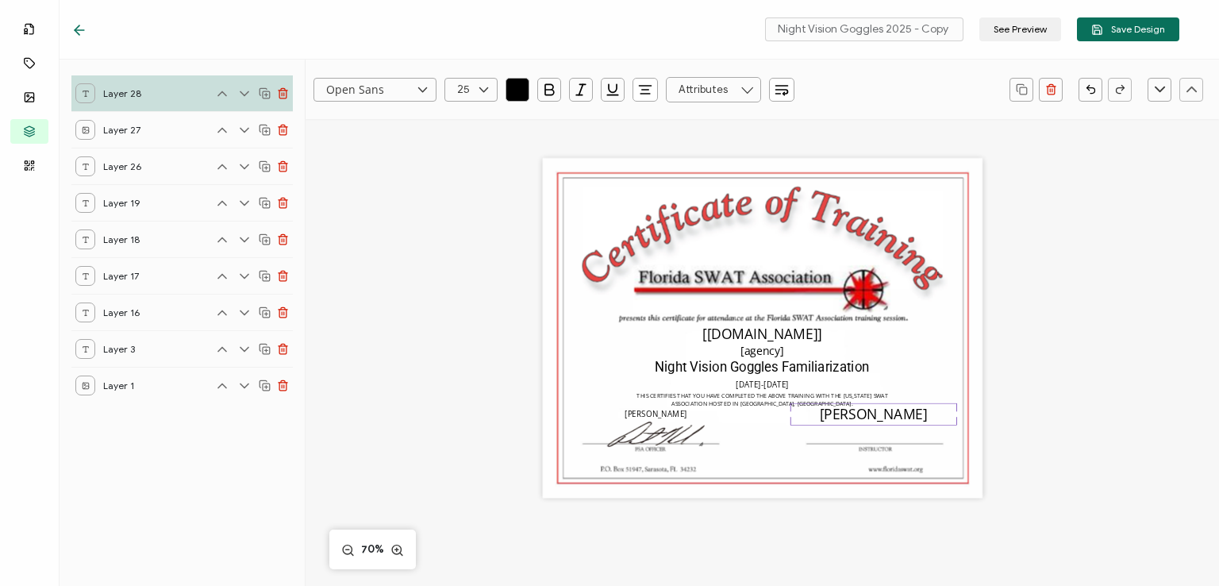
click at [485, 90] on icon at bounding box center [484, 90] width 20 height 24
click at [471, 238] on li "14" at bounding box center [473, 248] width 56 height 27
type input "14"
click at [780, 450] on div "The recipient’s full name, which will be automatically filled based on the info…" at bounding box center [762, 328] width 440 height 340
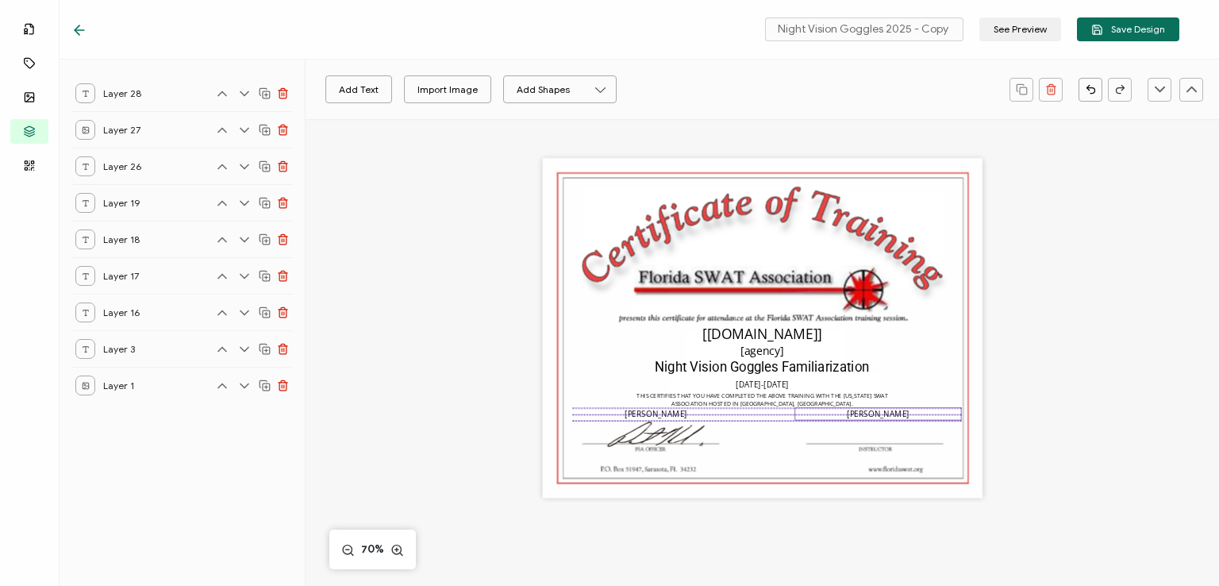
click at [866, 413] on pre "[PERSON_NAME]" at bounding box center [878, 414] width 62 height 10
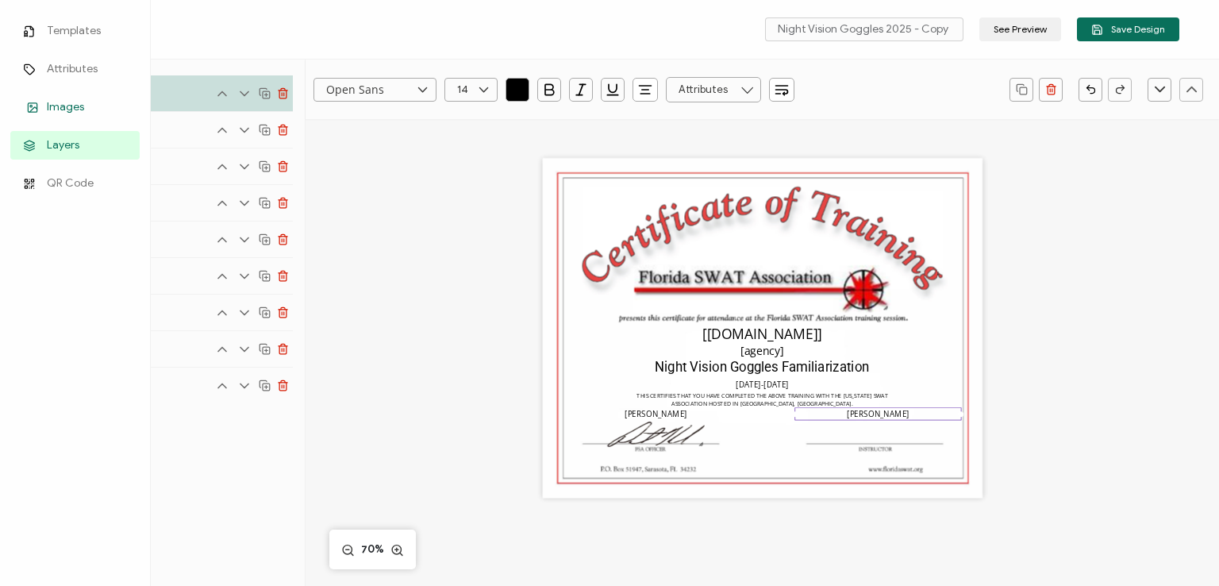
click at [56, 97] on link "Images" at bounding box center [74, 107] width 129 height 29
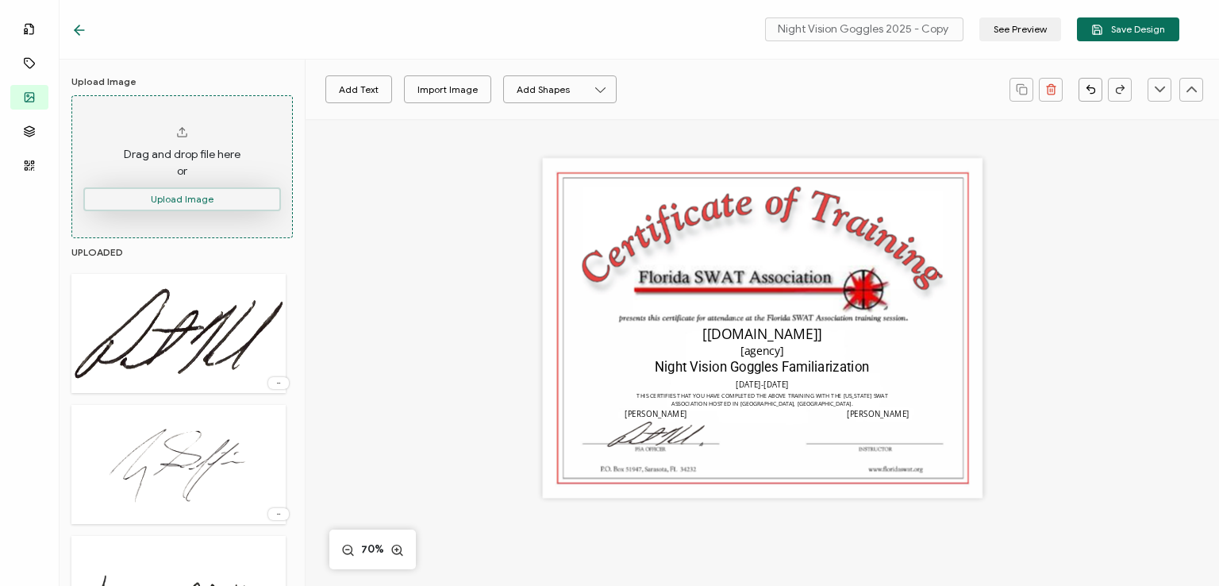
click at [210, 197] on button "Upload Image" at bounding box center [182, 199] width 198 height 24
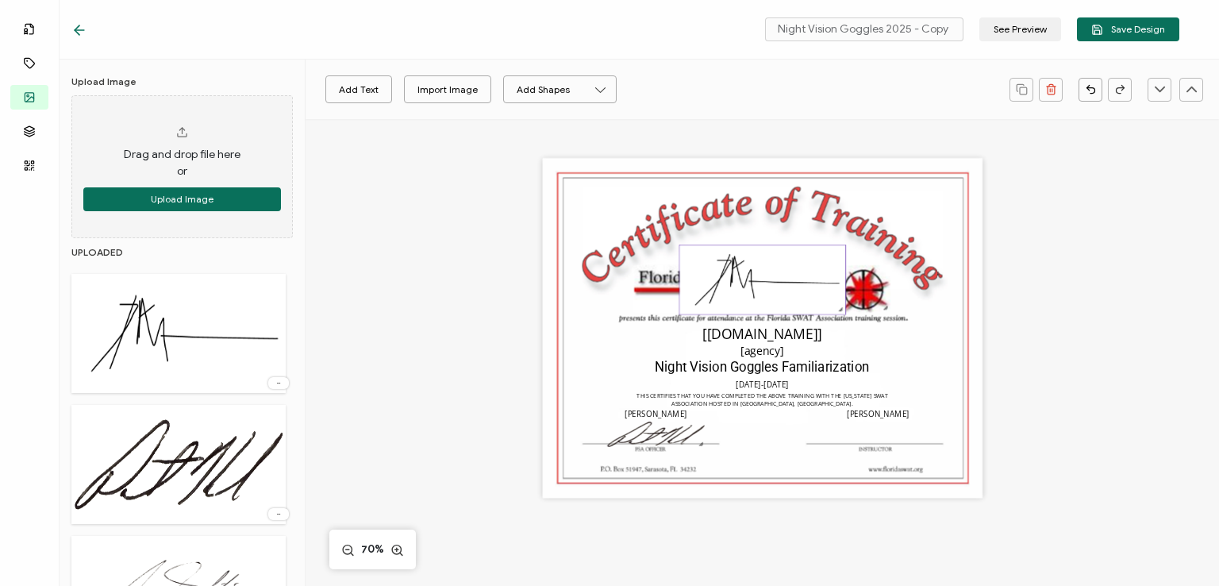
click at [708, 293] on img at bounding box center [762, 279] width 166 height 69
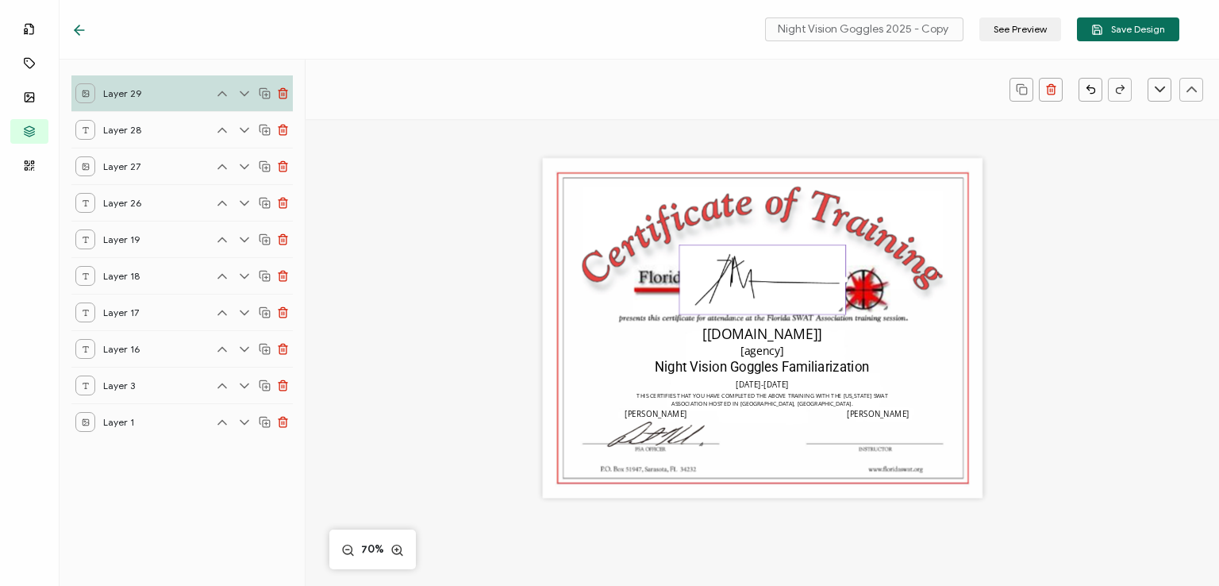
click at [282, 94] on line at bounding box center [282, 94] width 0 height 3
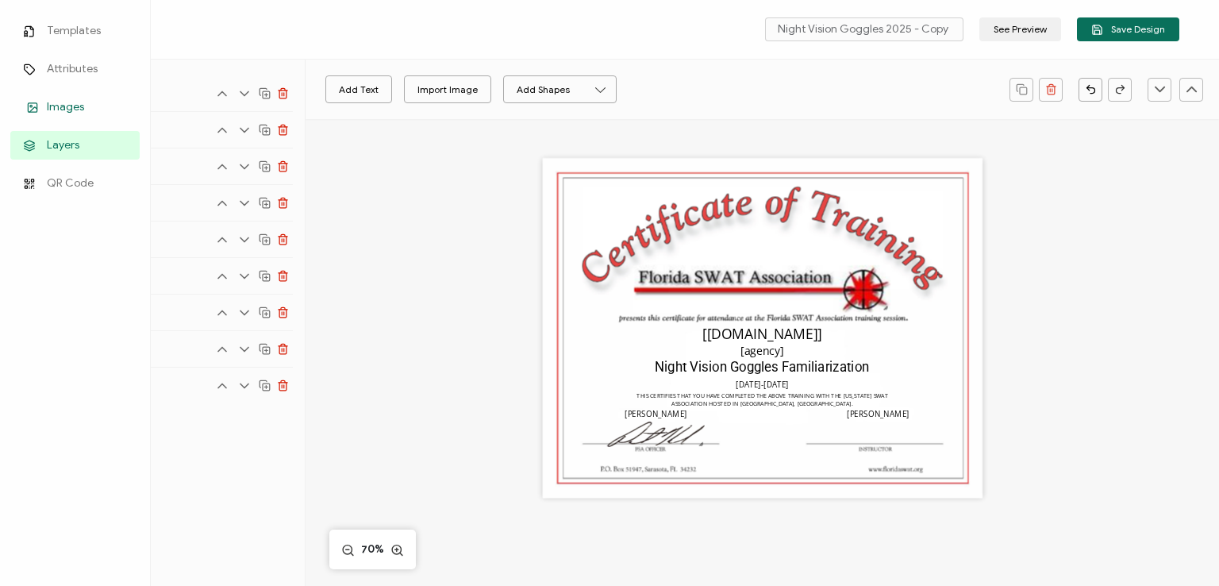
click at [42, 102] on link "Images" at bounding box center [74, 107] width 129 height 29
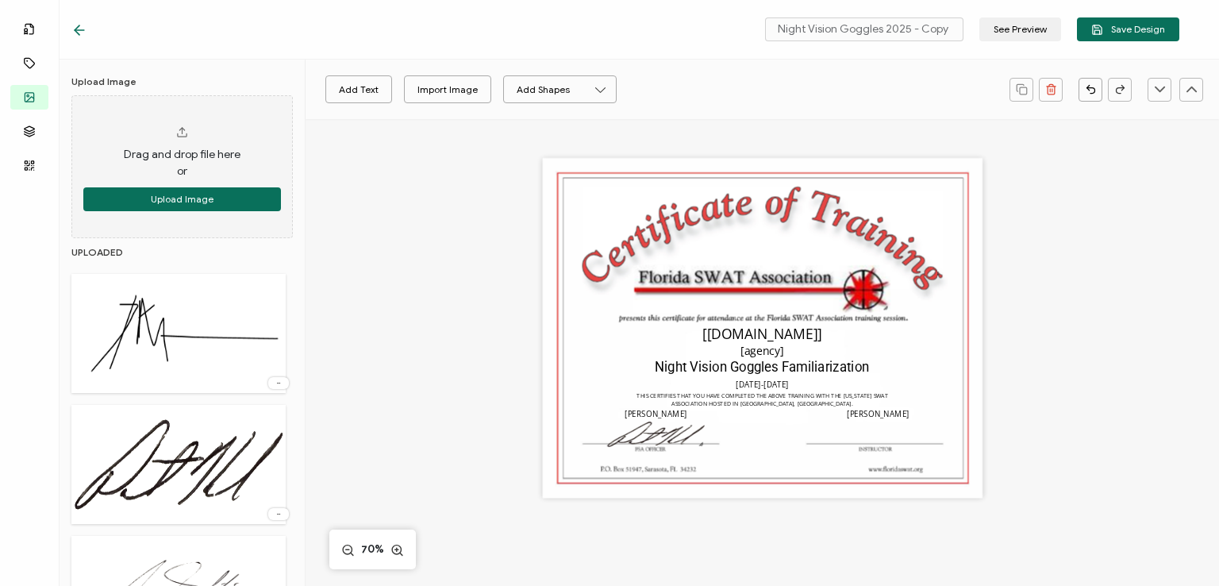
click at [273, 385] on div at bounding box center [278, 383] width 21 height 12
click at [263, 417] on span "Delete Image" at bounding box center [248, 418] width 60 height 12
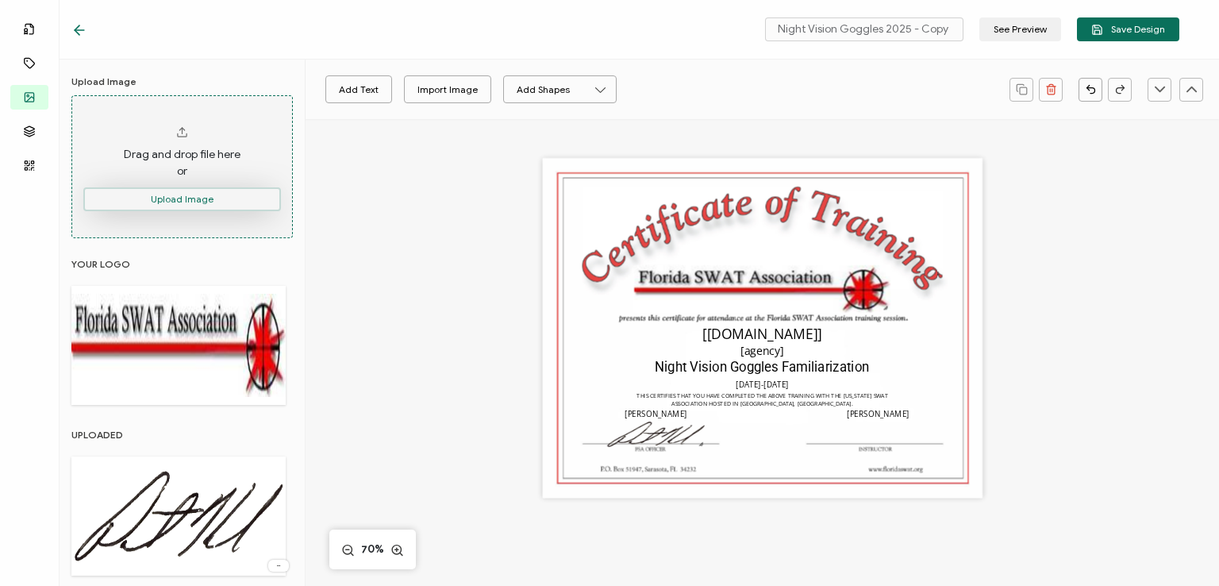
click at [156, 191] on button "Upload Image" at bounding box center [182, 199] width 198 height 24
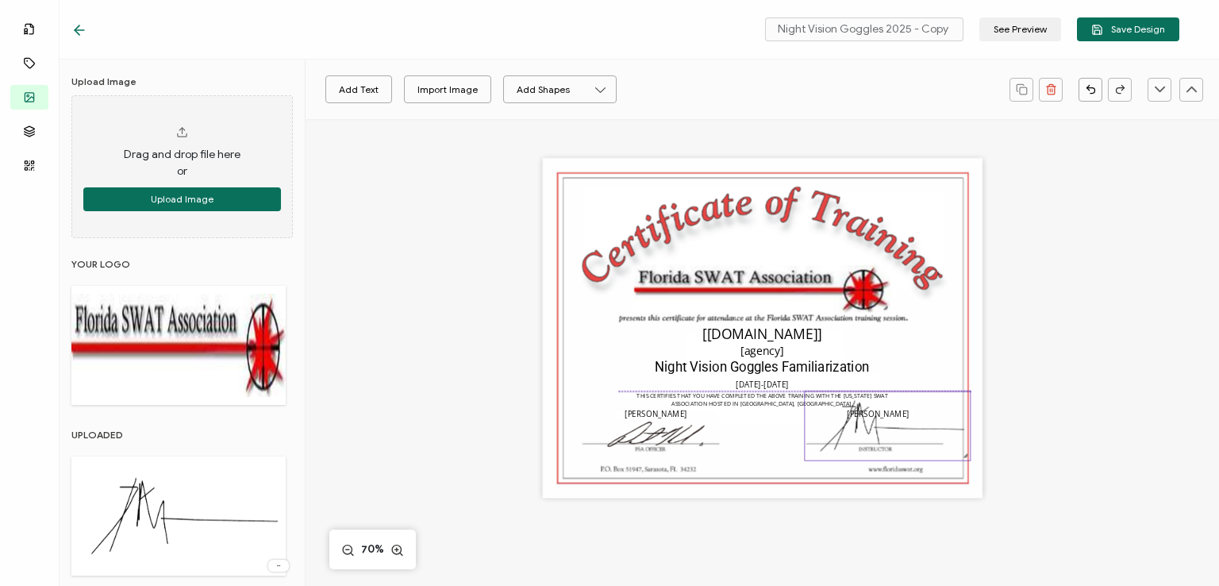
drag, startPoint x: 740, startPoint y: 274, endPoint x: 866, endPoint y: 417, distance: 190.6
click at [866, 417] on img at bounding box center [887, 425] width 166 height 69
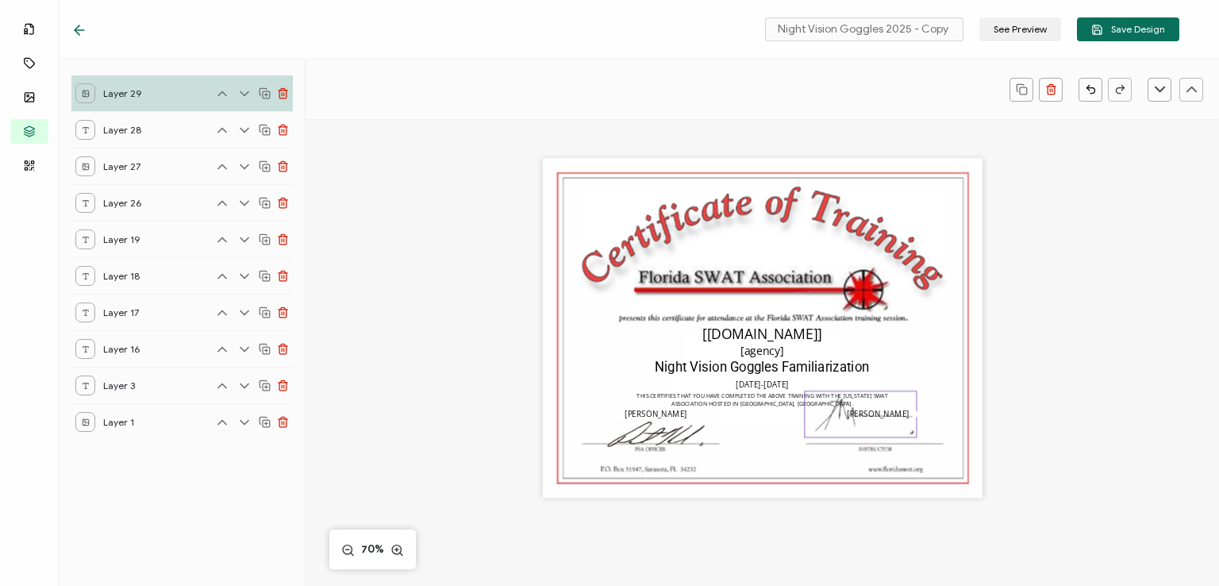
drag, startPoint x: 965, startPoint y: 458, endPoint x: 889, endPoint y: 423, distance: 83.8
click at [889, 423] on div at bounding box center [860, 413] width 113 height 47
drag, startPoint x: 844, startPoint y: 406, endPoint x: 866, endPoint y: 426, distance: 29.2
click at [866, 426] on img at bounding box center [881, 431] width 111 height 46
drag, startPoint x: 933, startPoint y: 451, endPoint x: 917, endPoint y: 444, distance: 17.1
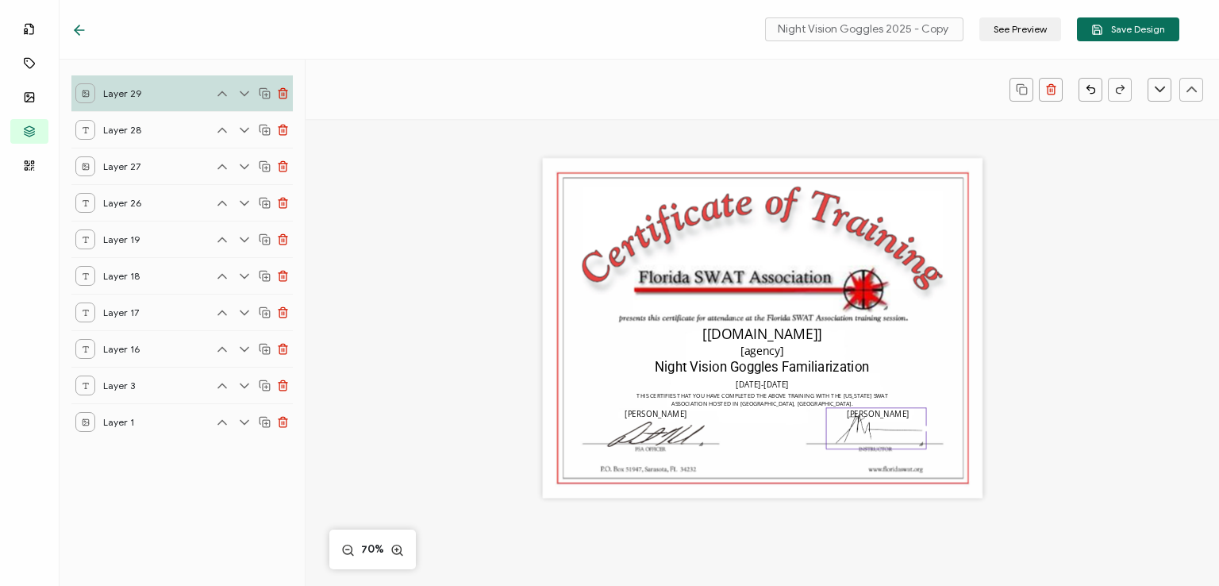
click at [917, 444] on div at bounding box center [920, 443] width 9 height 9
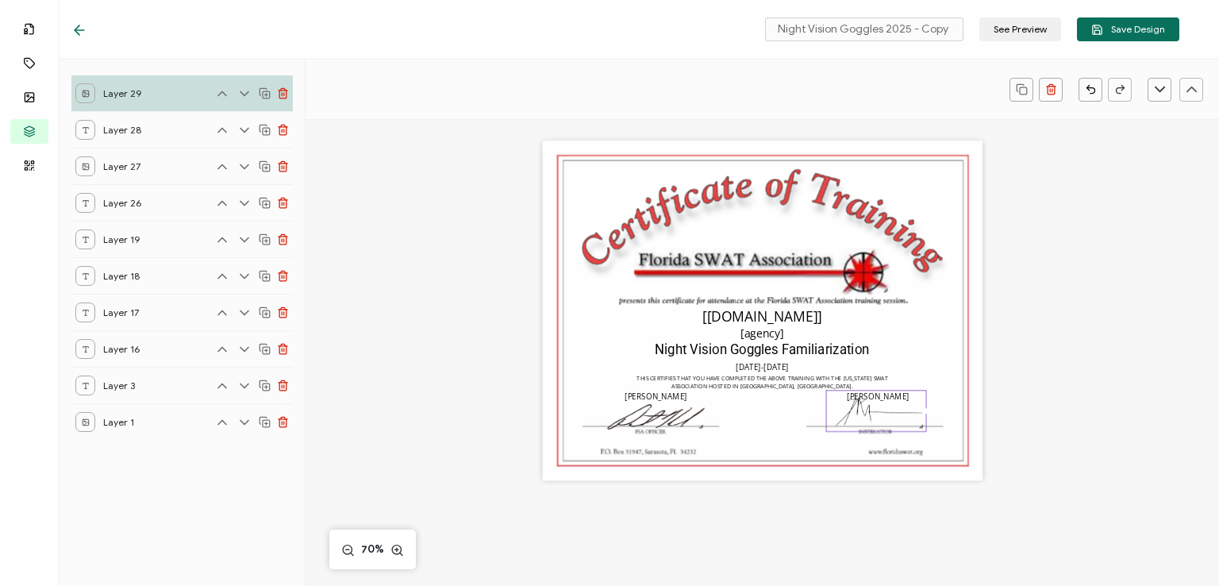
scroll to position [0, 0]
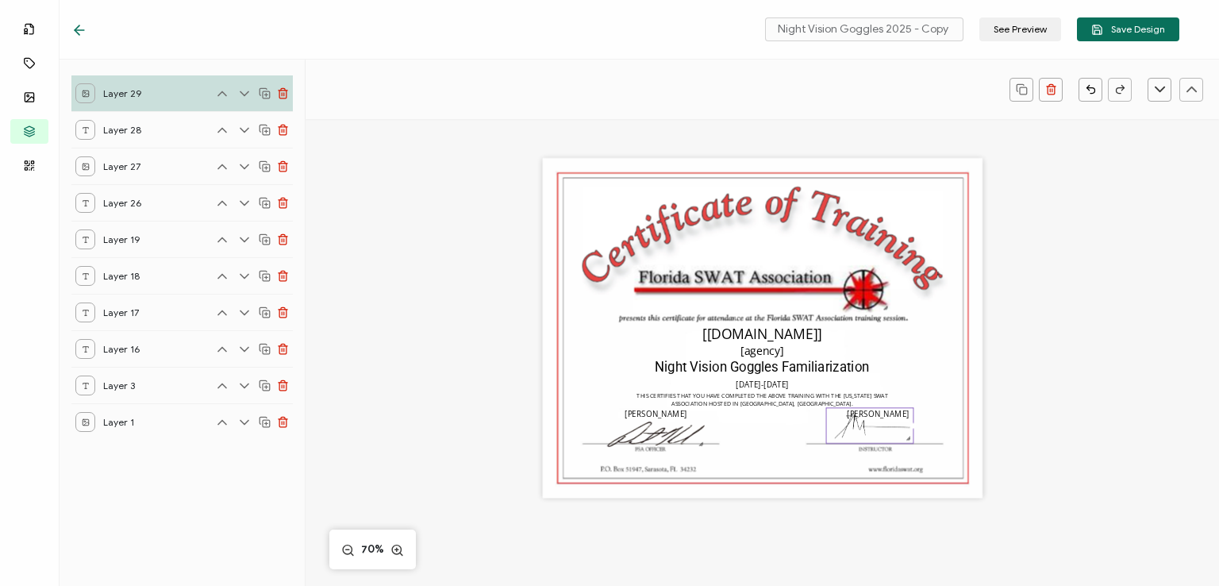
drag, startPoint x: 918, startPoint y: 447, endPoint x: 900, endPoint y: 434, distance: 21.6
click at [904, 435] on div at bounding box center [908, 437] width 9 height 9
click at [851, 426] on img at bounding box center [869, 425] width 86 height 34
click at [838, 431] on img at bounding box center [869, 425] width 86 height 34
click at [839, 413] on img at bounding box center [869, 425] width 86 height 34
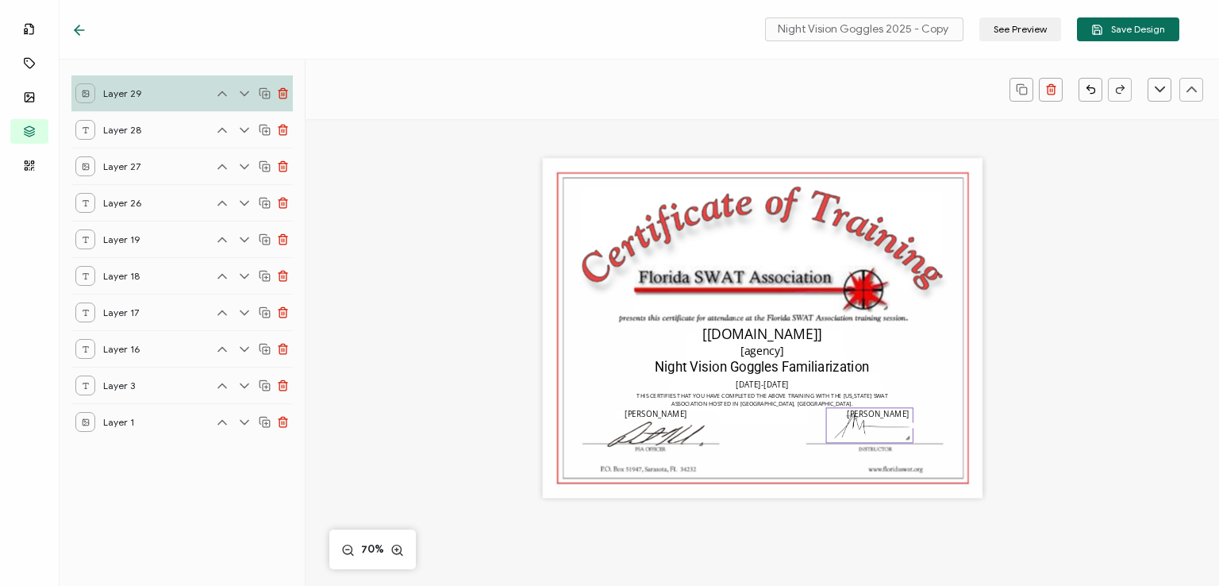
click at [843, 433] on img at bounding box center [869, 425] width 86 height 34
drag, startPoint x: 912, startPoint y: 29, endPoint x: 959, endPoint y: 28, distance: 46.8
click at [959, 28] on input "Night Vision Goggles 2025 - Copy" at bounding box center [864, 29] width 198 height 24
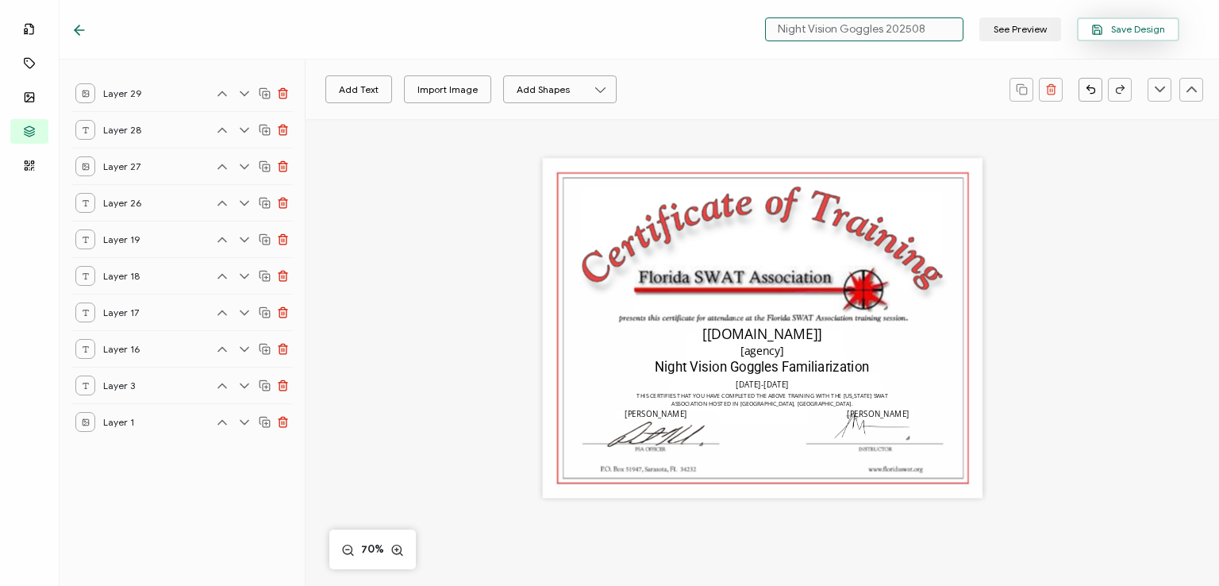
type input "Night Vision Goggles 202508"
click at [1123, 30] on span "Save Design" at bounding box center [1128, 30] width 74 height 12
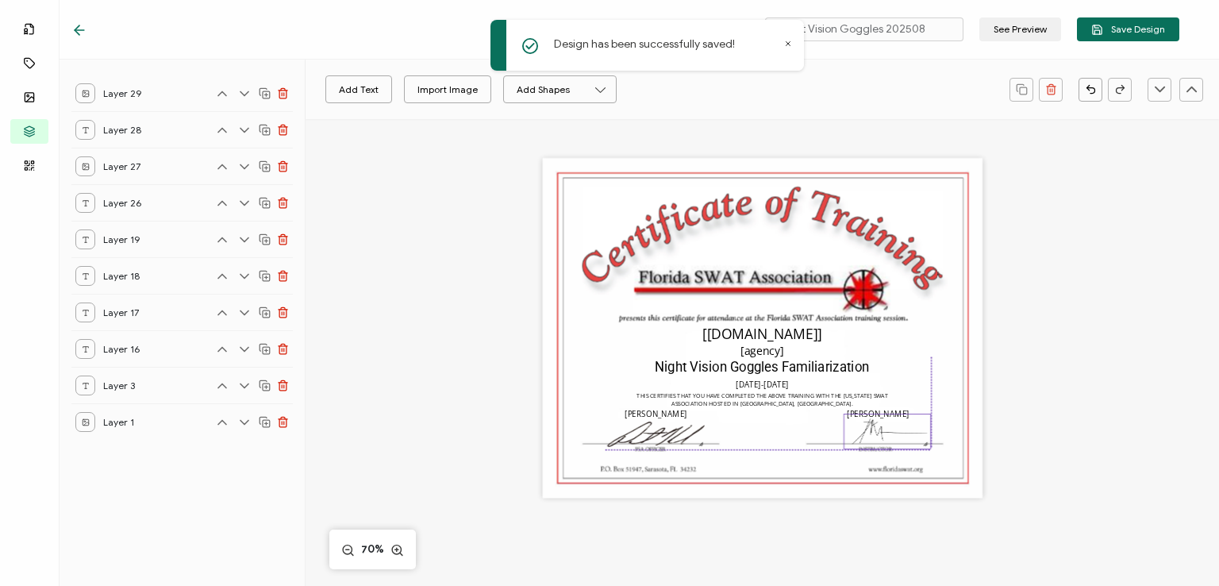
drag, startPoint x: 879, startPoint y: 430, endPoint x: 896, endPoint y: 434, distance: 17.1
click at [896, 434] on img at bounding box center [886, 431] width 86 height 34
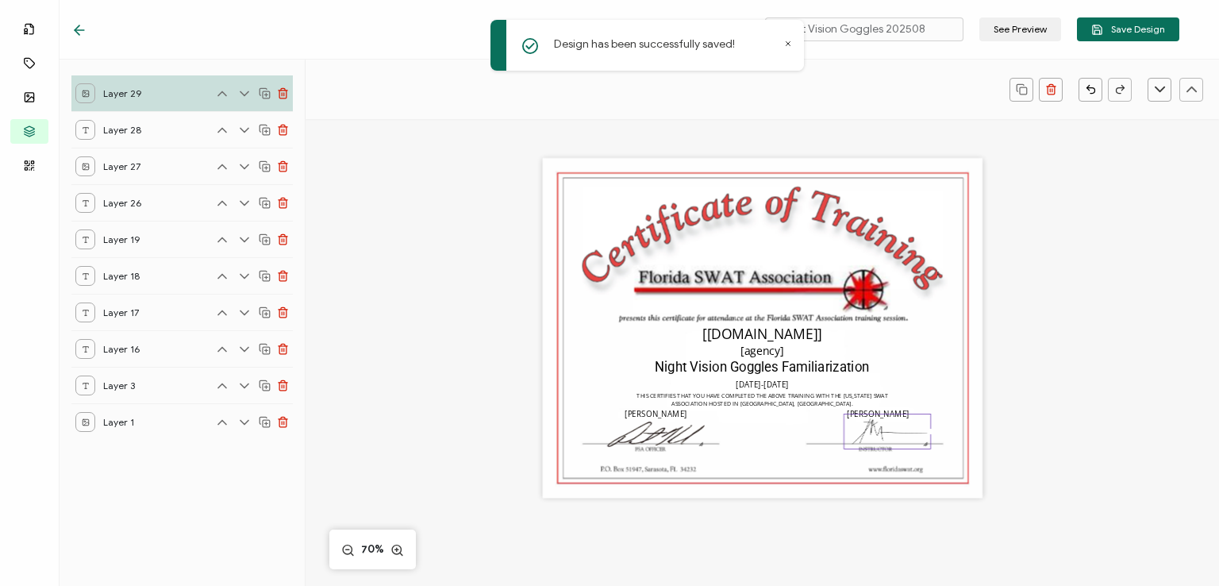
click at [928, 356] on div "The recipient’s full name, which will be automatically filled based on the info…" at bounding box center [762, 328] width 440 height 340
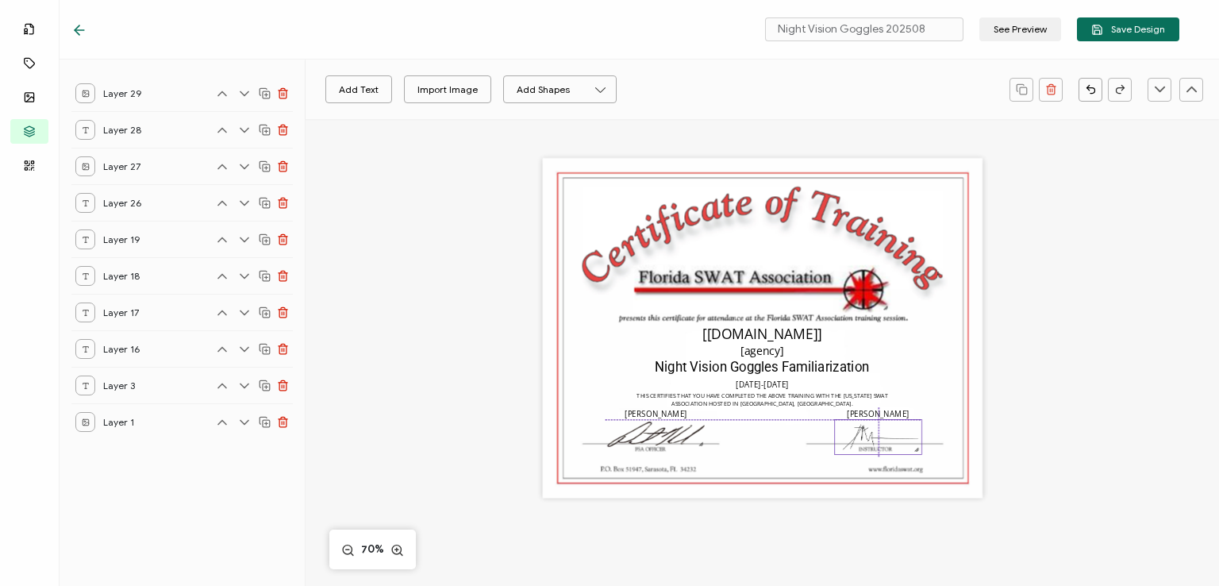
drag, startPoint x: 877, startPoint y: 430, endPoint x: 866, endPoint y: 437, distance: 12.5
click at [866, 437] on img at bounding box center [878, 437] width 86 height 34
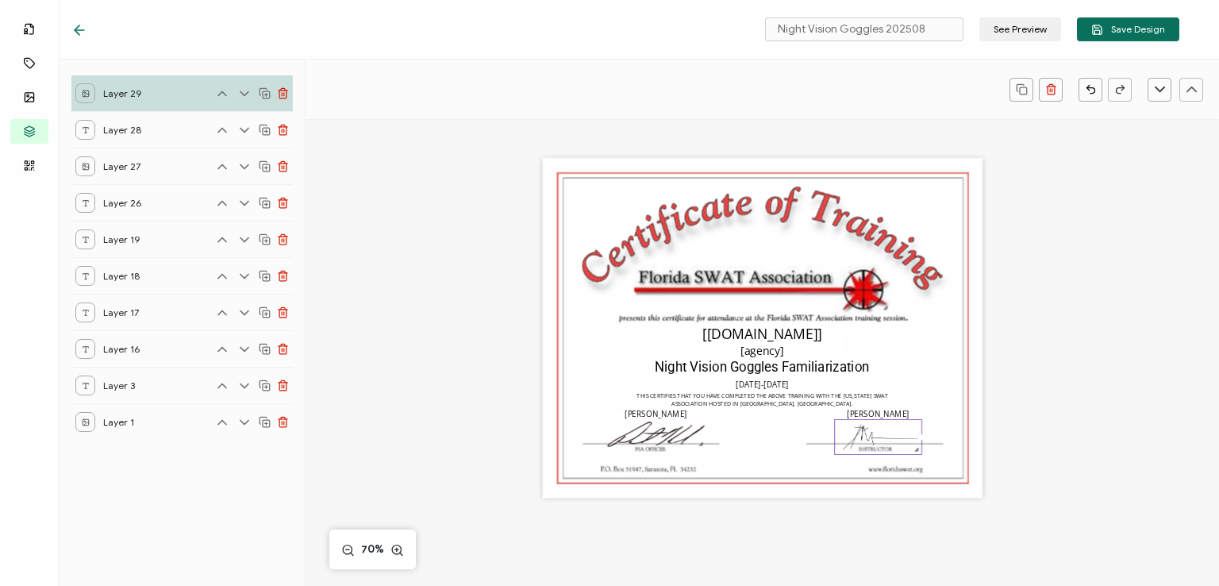
click at [938, 345] on div "The recipient’s full name, which will be automatically filled based on the info…" at bounding box center [762, 328] width 440 height 340
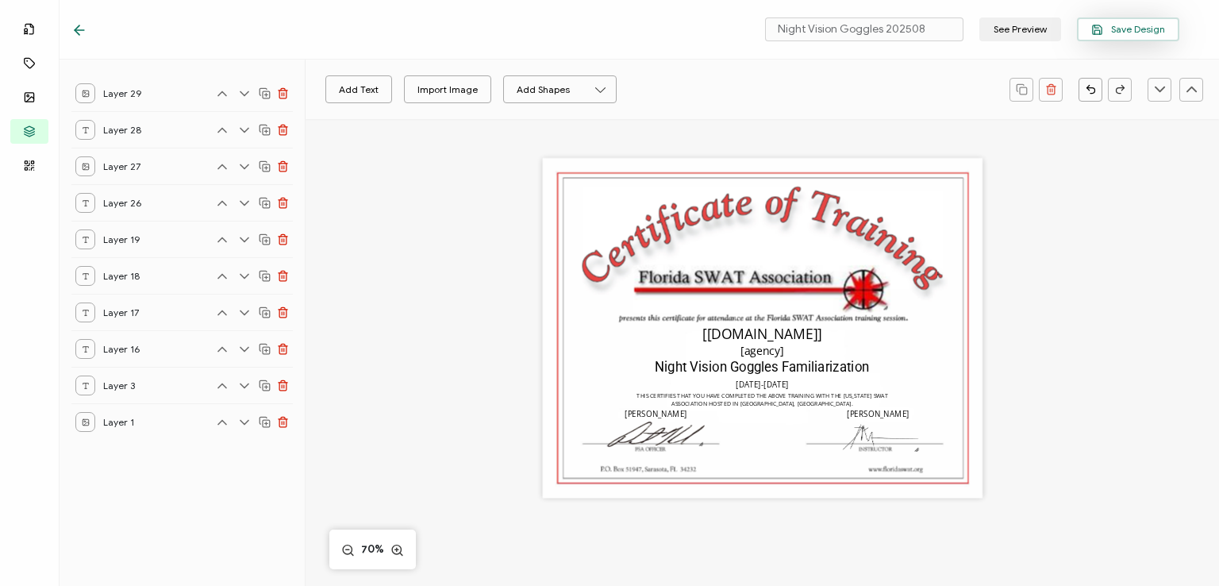
click at [1122, 28] on span "Save Design" at bounding box center [1128, 30] width 74 height 12
click at [681, 436] on img at bounding box center [656, 434] width 100 height 29
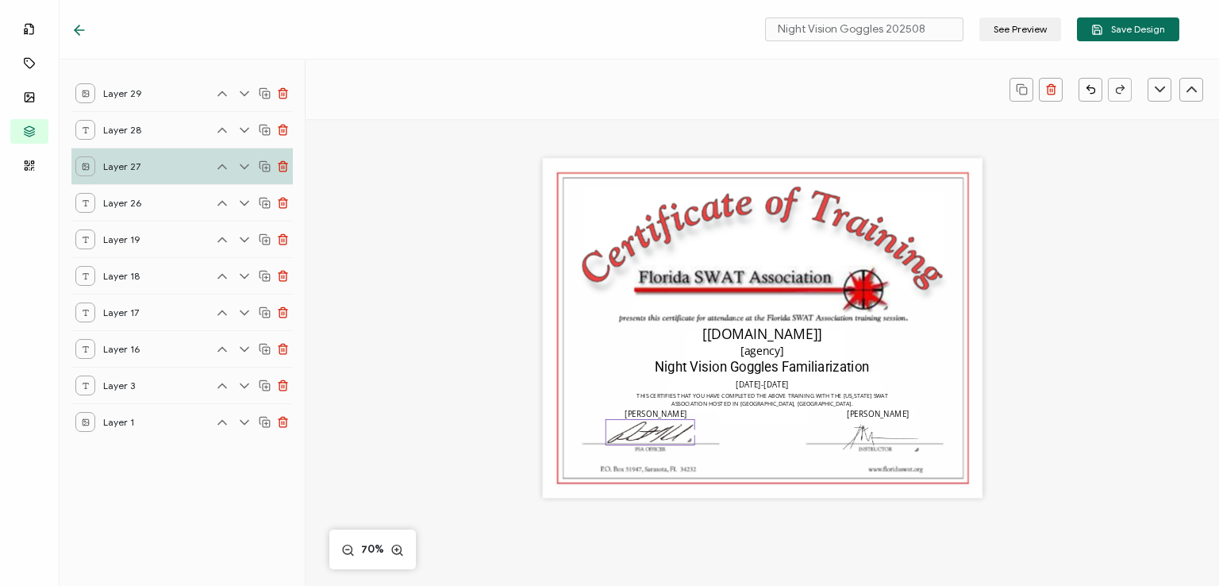
drag, startPoint x: 701, startPoint y: 447, endPoint x: 684, endPoint y: 440, distance: 18.5
click at [685, 440] on div at bounding box center [689, 439] width 9 height 9
drag, startPoint x: 668, startPoint y: 435, endPoint x: 677, endPoint y: 437, distance: 9.0
click at [677, 437] on img at bounding box center [655, 436] width 87 height 25
click at [929, 336] on div "The recipient’s full name, which will be automatically filled based on the info…" at bounding box center [762, 328] width 440 height 340
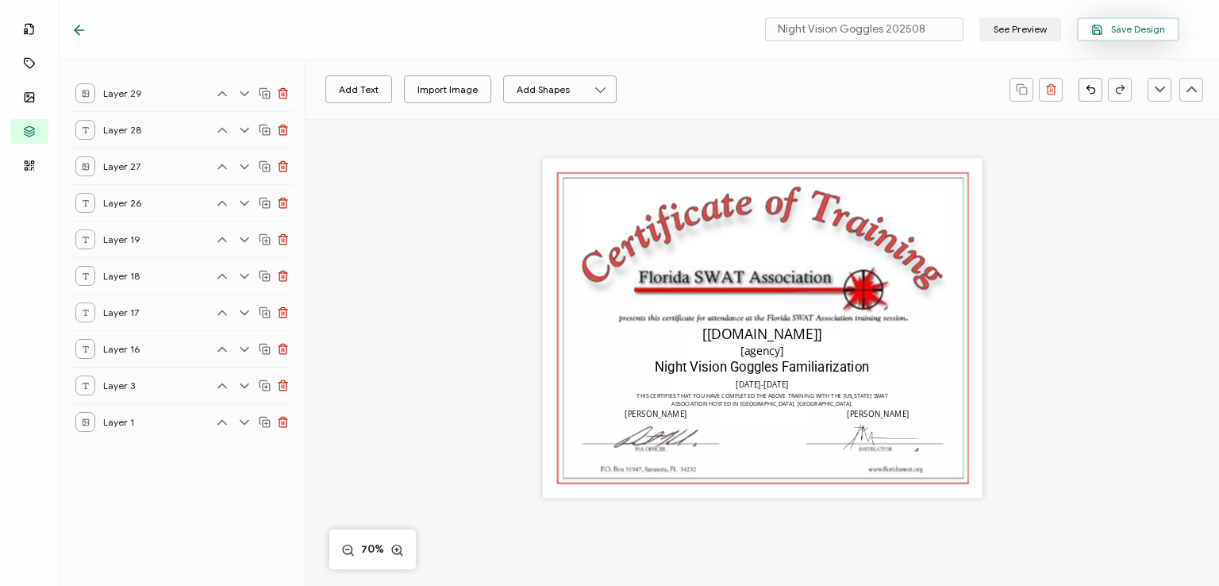
click at [1142, 28] on span "Save Design" at bounding box center [1128, 30] width 74 height 12
click at [76, 28] on icon at bounding box center [77, 30] width 5 height 10
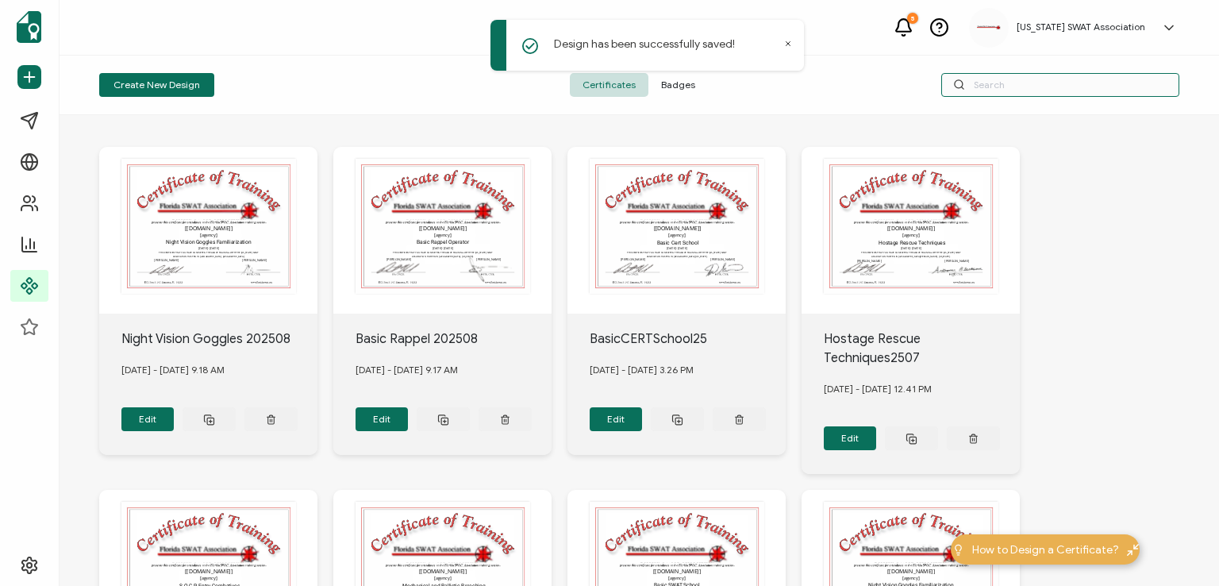
click at [1022, 86] on input "text" at bounding box center [1060, 85] width 238 height 24
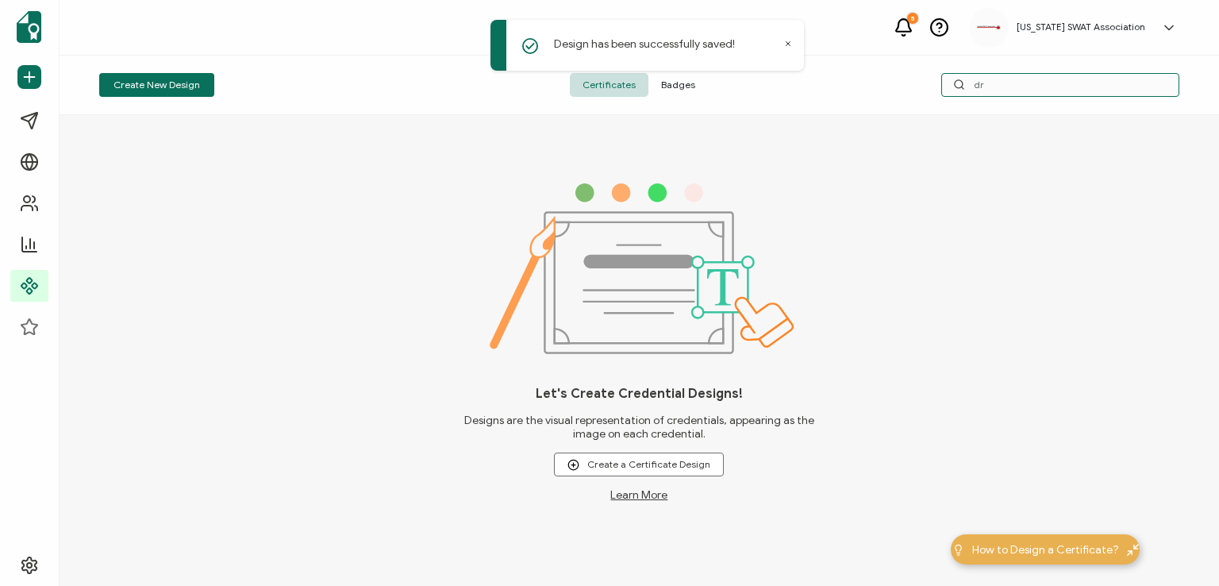
type input "d"
type input "u"
